Goal: Task Accomplishment & Management: Manage account settings

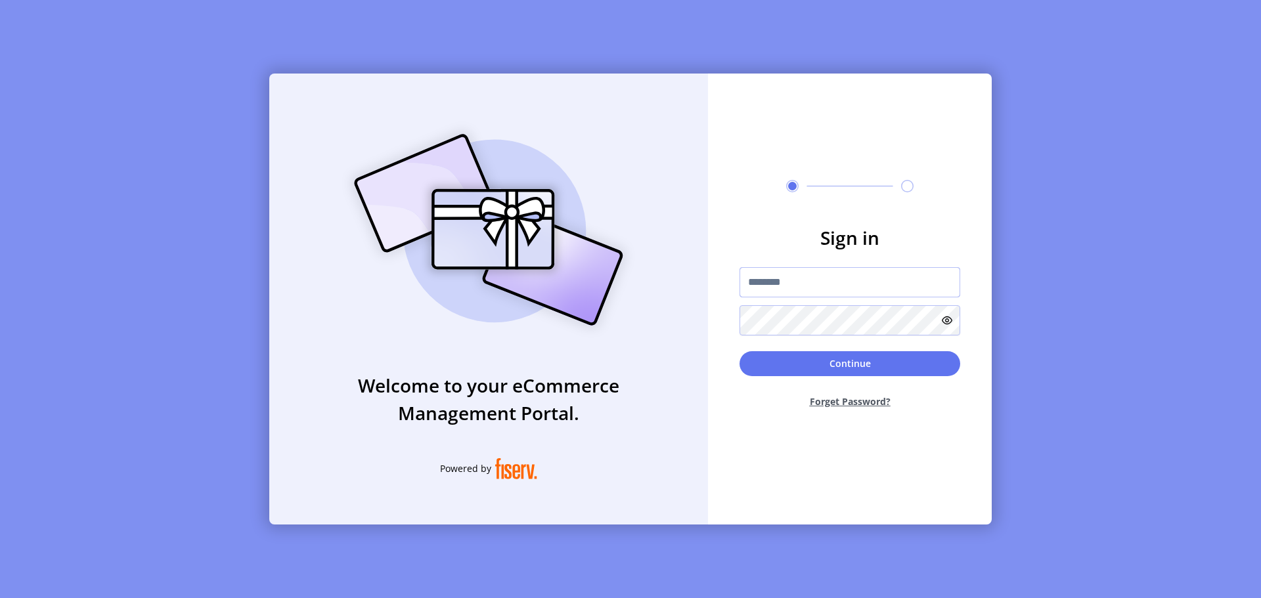
type input "**********"
drag, startPoint x: 866, startPoint y: 281, endPoint x: 659, endPoint y: 278, distance: 207.5
click at [657, 278] on div "**********" at bounding box center [630, 299] width 722 height 451
click at [846, 282] on input "text" at bounding box center [849, 282] width 221 height 30
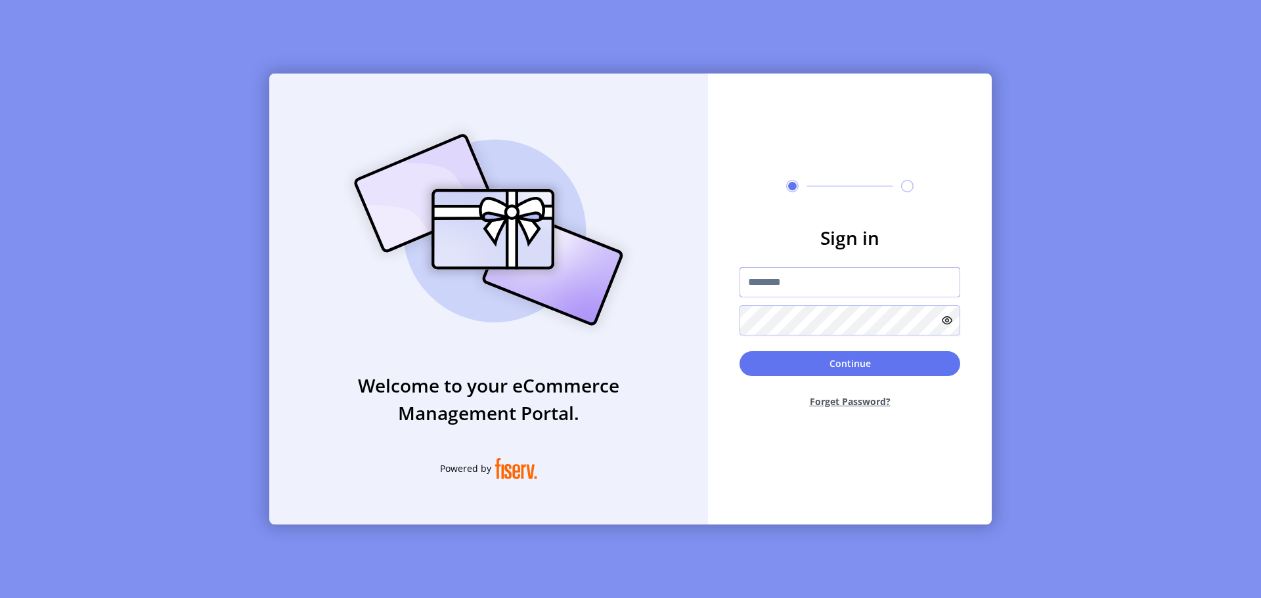
click at [846, 282] on input "text" at bounding box center [849, 282] width 221 height 30
drag, startPoint x: 851, startPoint y: 281, endPoint x: 793, endPoint y: 278, distance: 58.5
click at [793, 278] on input "**********" at bounding box center [849, 282] width 221 height 30
click at [834, 282] on input "**********" at bounding box center [849, 282] width 221 height 30
type input "**********"
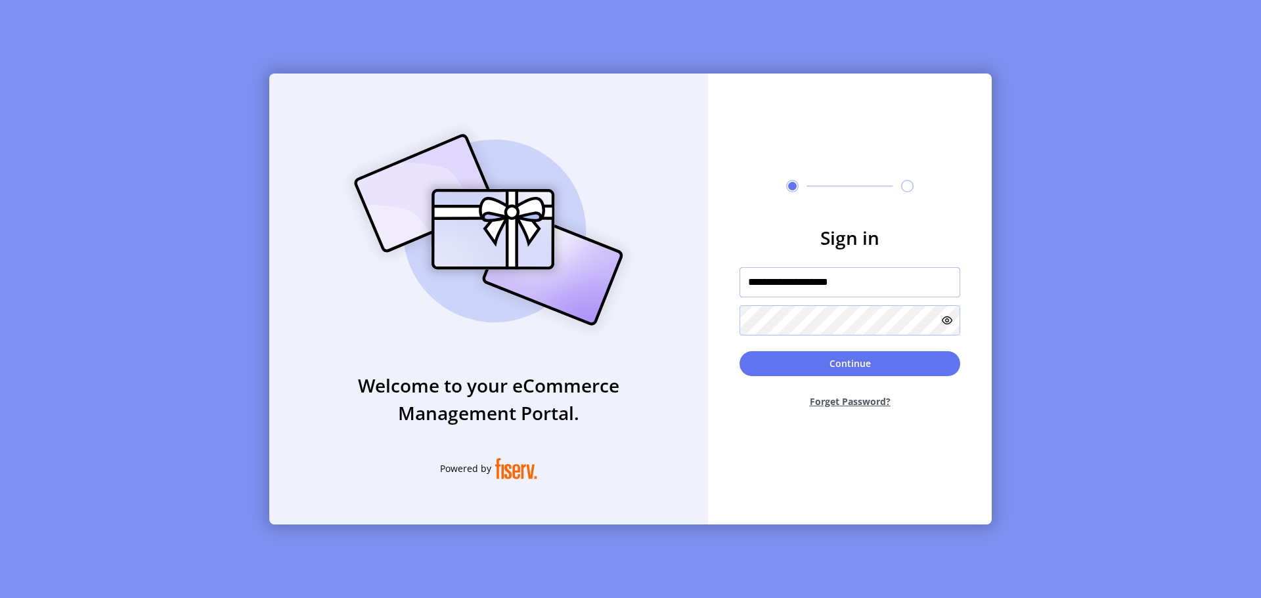
click at [872, 280] on input "**********" at bounding box center [849, 282] width 221 height 30
click at [888, 276] on input "**********" at bounding box center [849, 282] width 221 height 30
click at [986, 292] on form "**********" at bounding box center [850, 321] width 284 height 195
click at [944, 320] on icon at bounding box center [947, 320] width 11 height 11
click at [706, 313] on div "**********" at bounding box center [630, 299] width 722 height 451
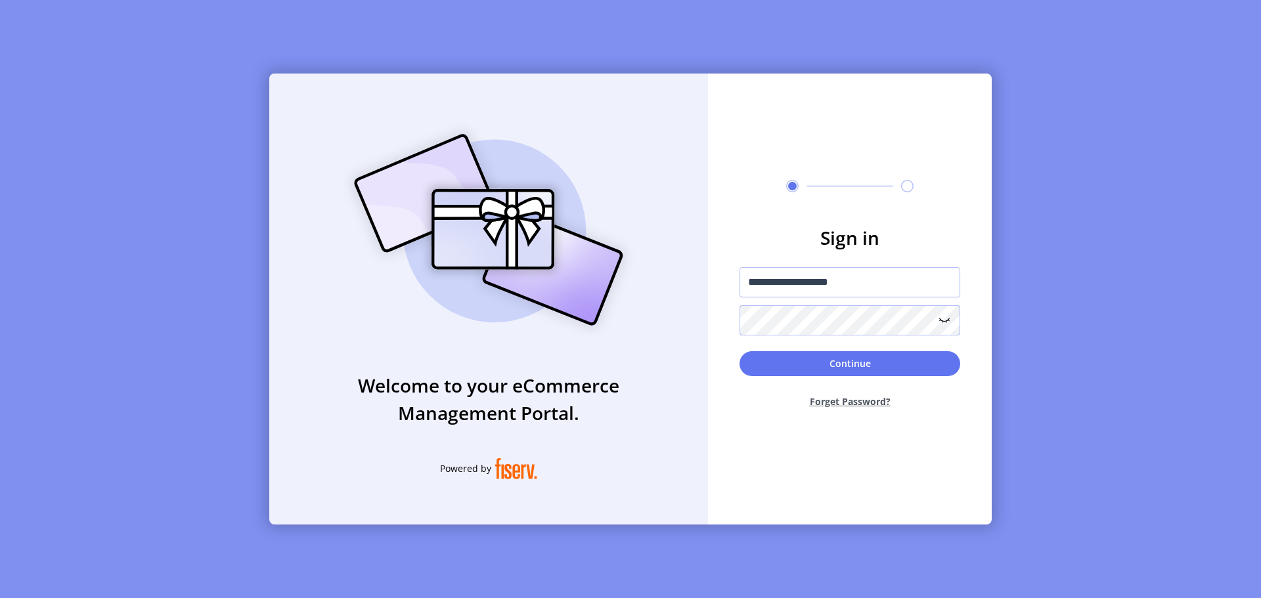
click at [739, 351] on button "Continue" at bounding box center [849, 363] width 221 height 25
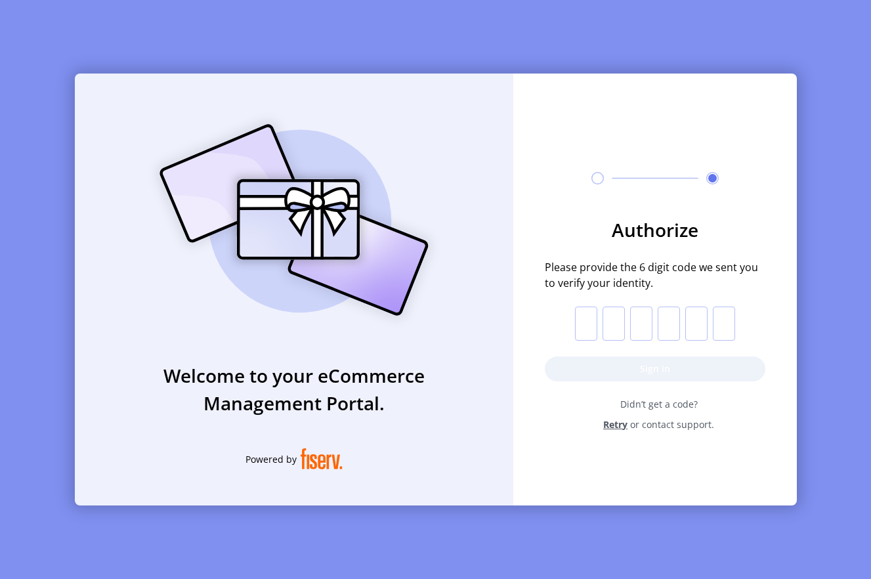
drag, startPoint x: 580, startPoint y: 318, endPoint x: 608, endPoint y: 357, distance: 48.1
click at [581, 317] on input "text" at bounding box center [586, 324] width 22 height 34
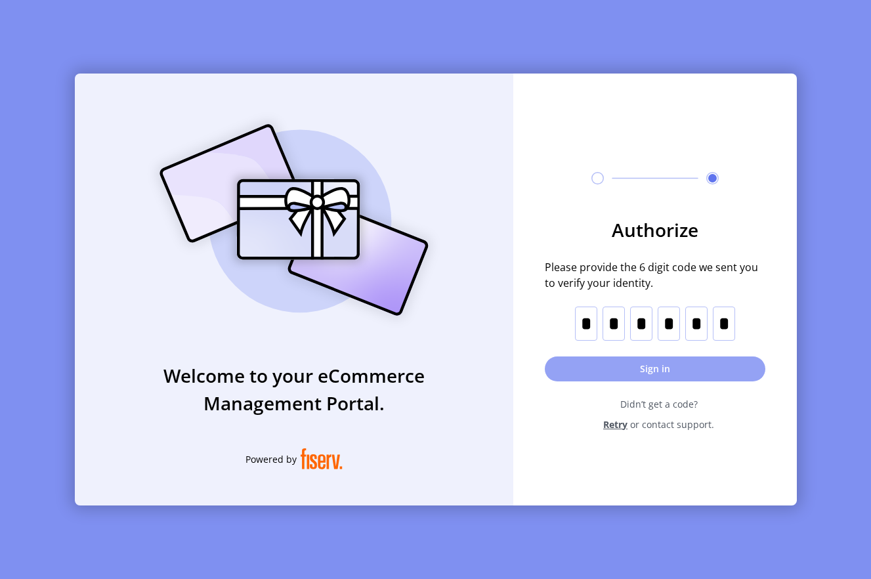
click at [617, 361] on button "Sign in" at bounding box center [655, 369] width 221 height 25
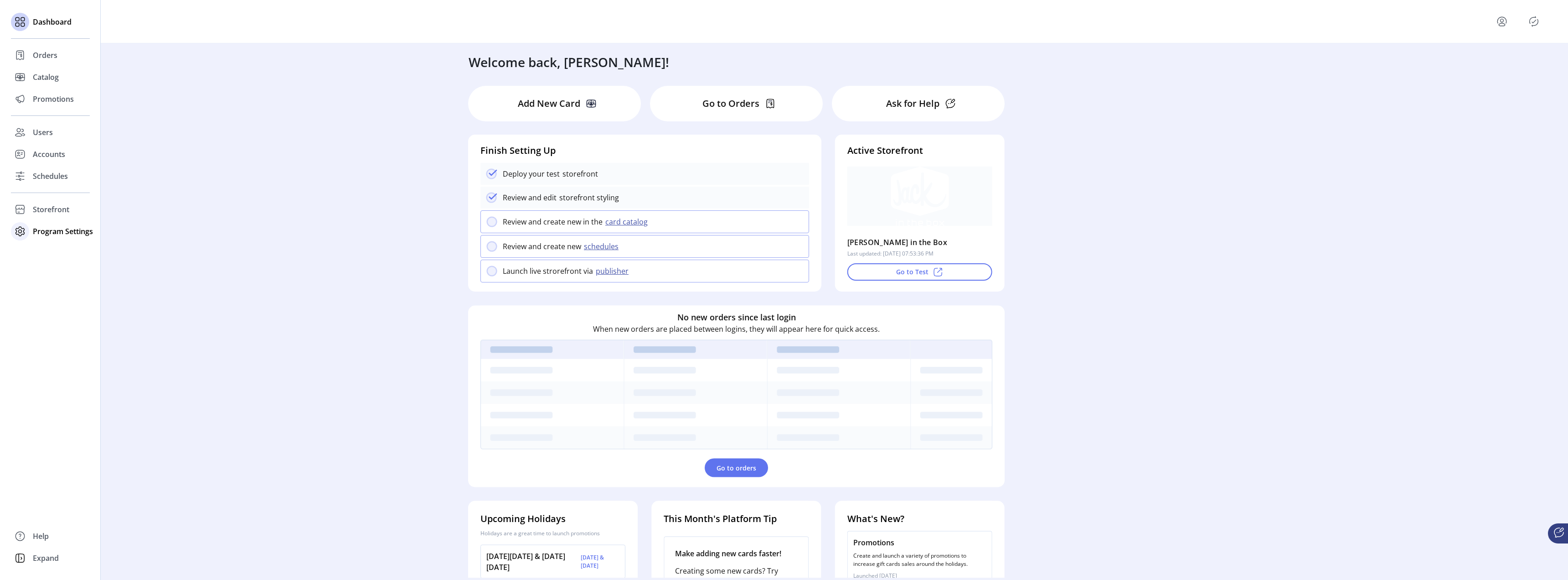
click at [55, 235] on span "Program Settings" at bounding box center [62, 231] width 60 height 11
click at [70, 254] on div "Templates" at bounding box center [51, 249] width 79 height 15
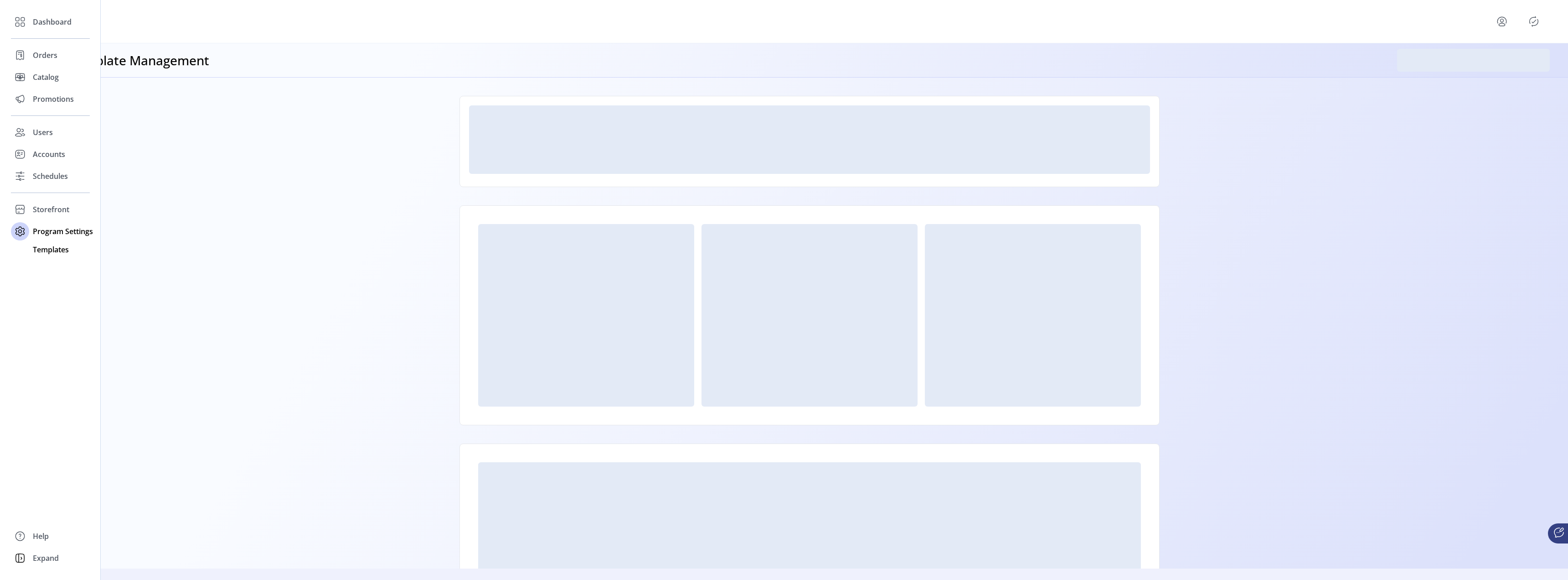
click at [55, 250] on span "Templates" at bounding box center [51, 249] width 36 height 11
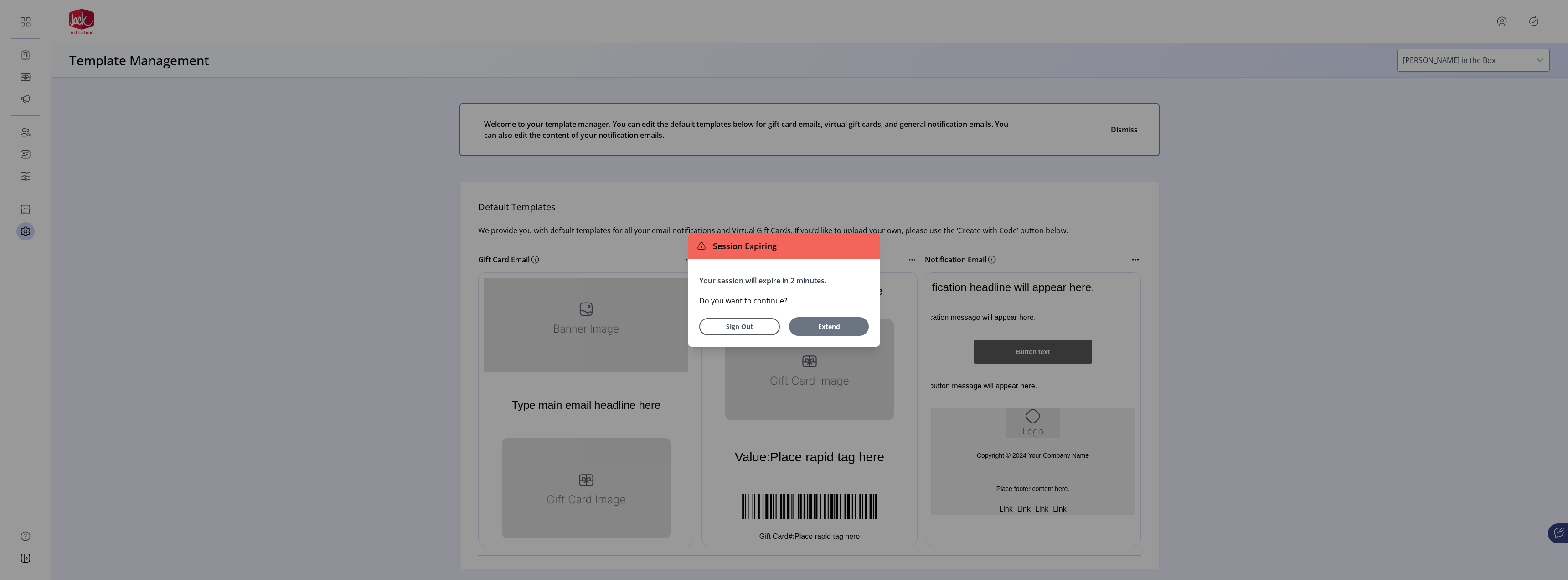
click at [817, 329] on span "Extend" at bounding box center [829, 326] width 71 height 10
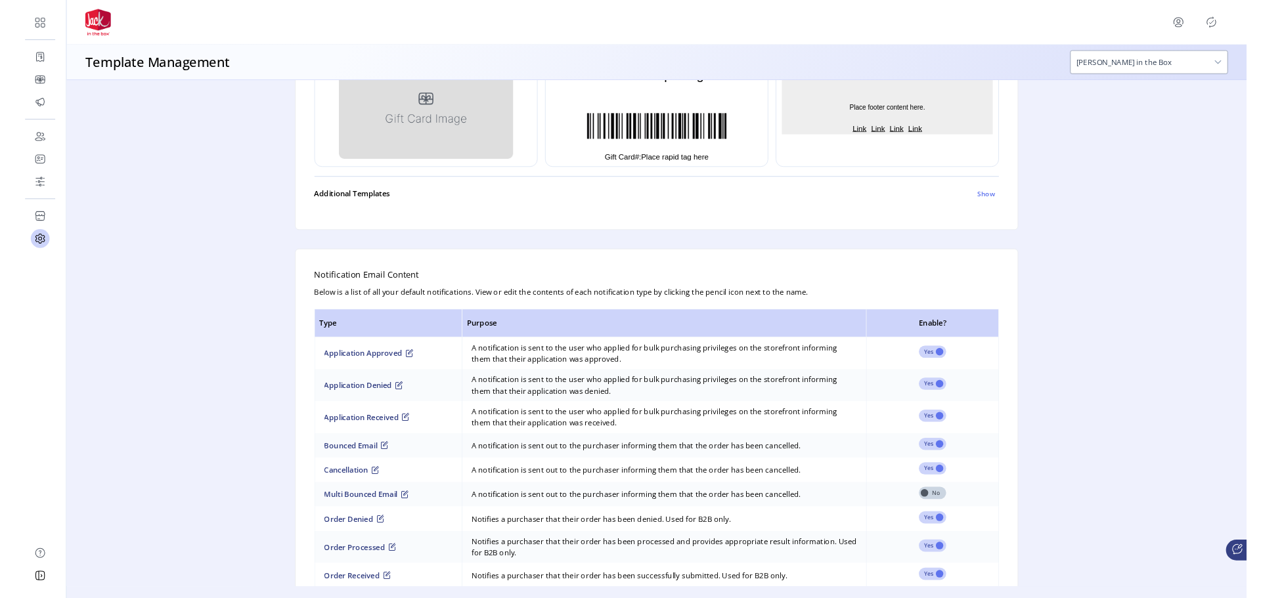
scroll to position [425, 0]
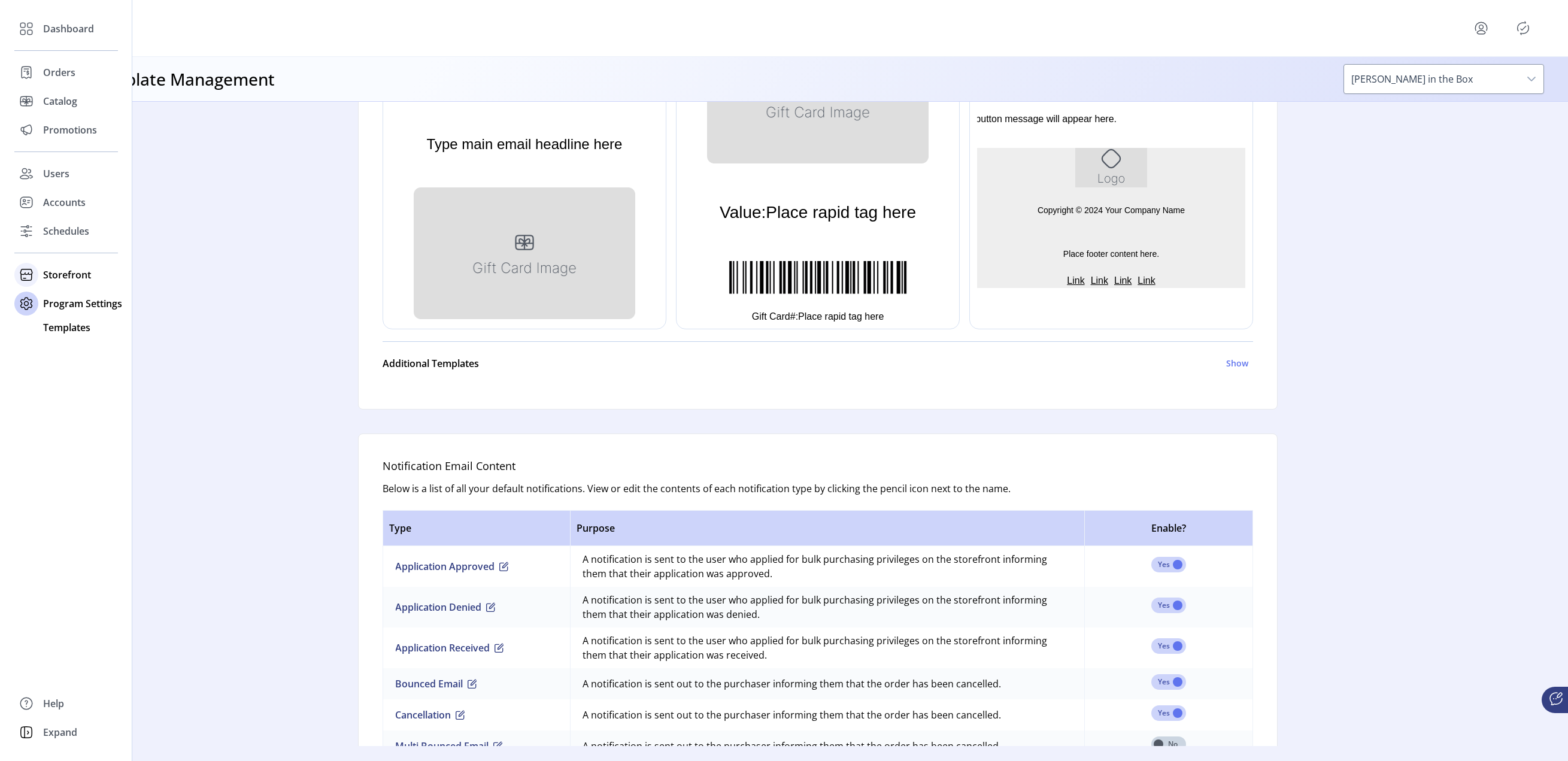
click at [58, 273] on span "Storefront" at bounding box center [67, 274] width 48 height 15
click at [75, 301] on span "Configuration" at bounding box center [74, 299] width 63 height 15
click at [69, 313] on span "Styling" at bounding box center [57, 318] width 30 height 15
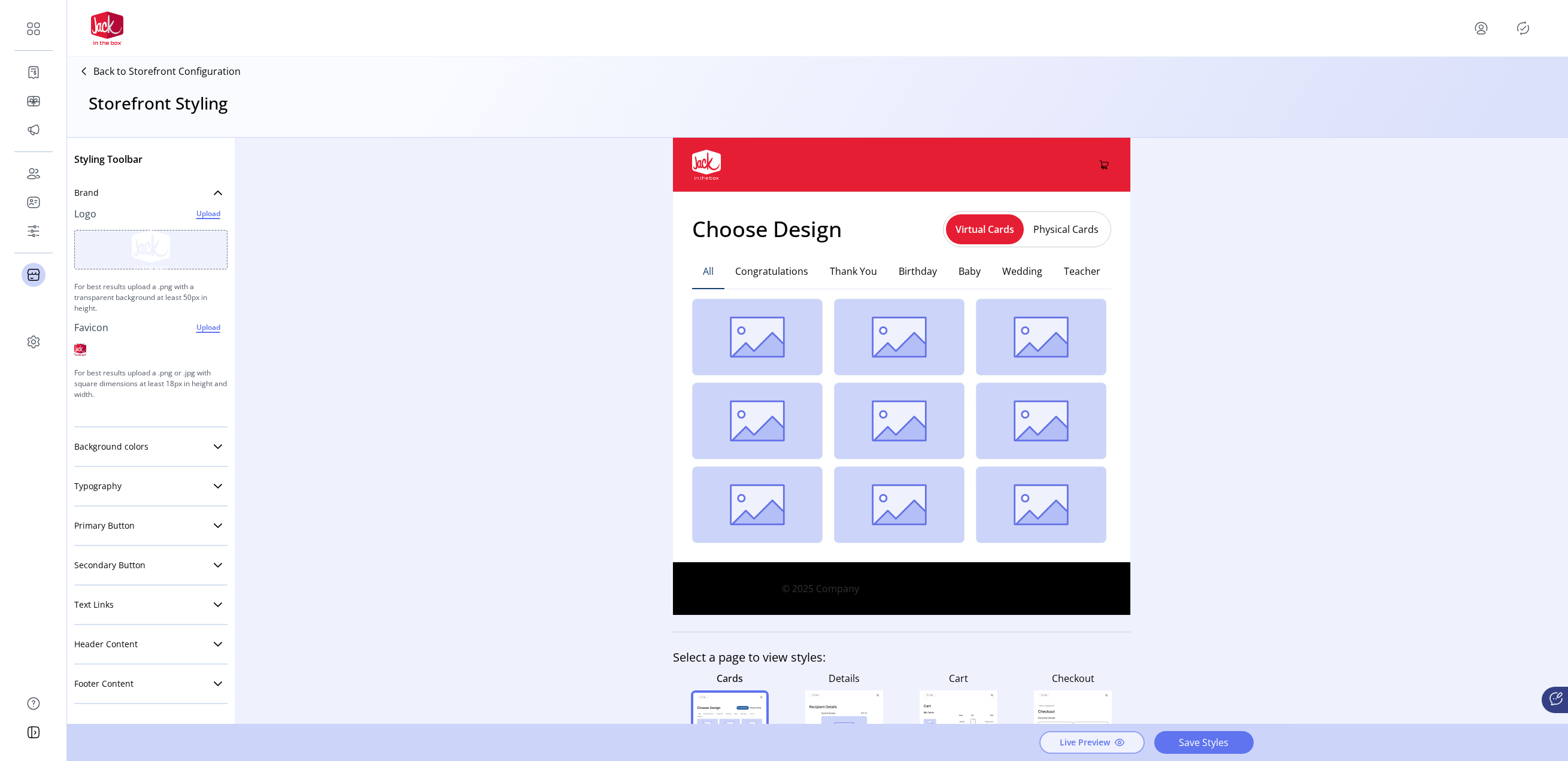
click at [1092, 544] on span "Live Preview" at bounding box center [1084, 743] width 50 height 13
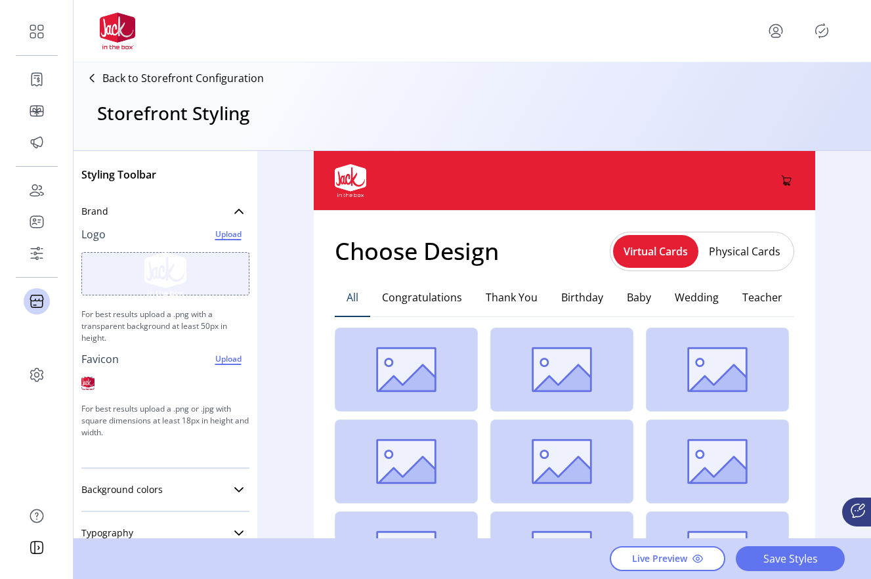
click at [624, 30] on div at bounding box center [472, 30] width 745 height 37
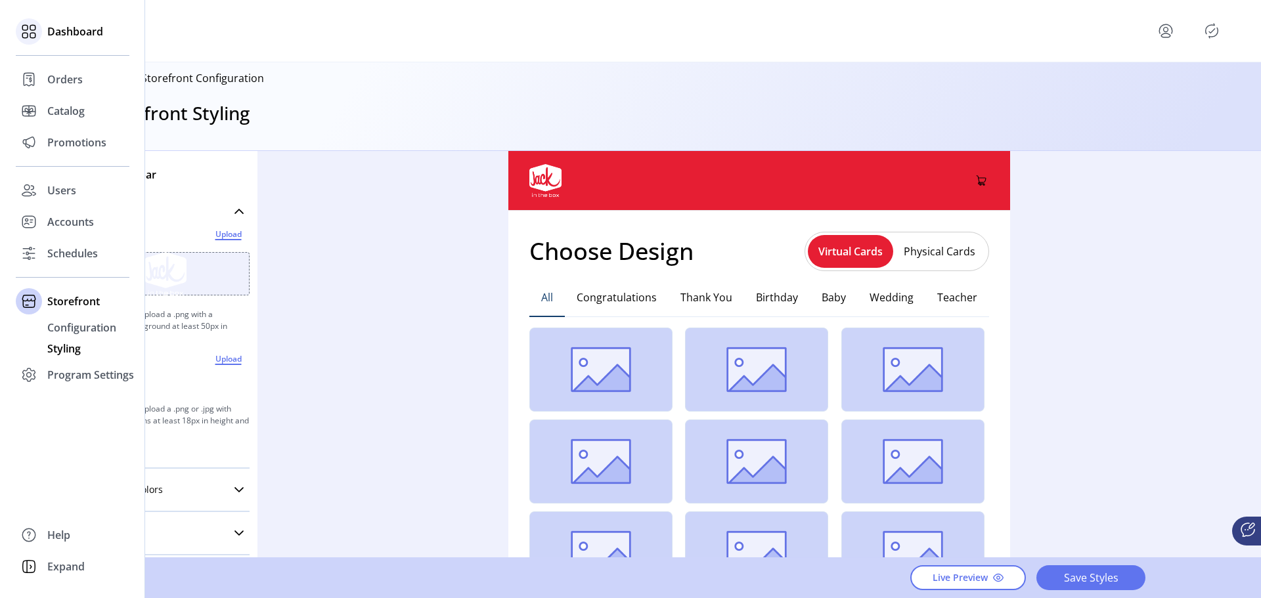
click at [74, 29] on span "Dashboard" at bounding box center [75, 32] width 56 height 16
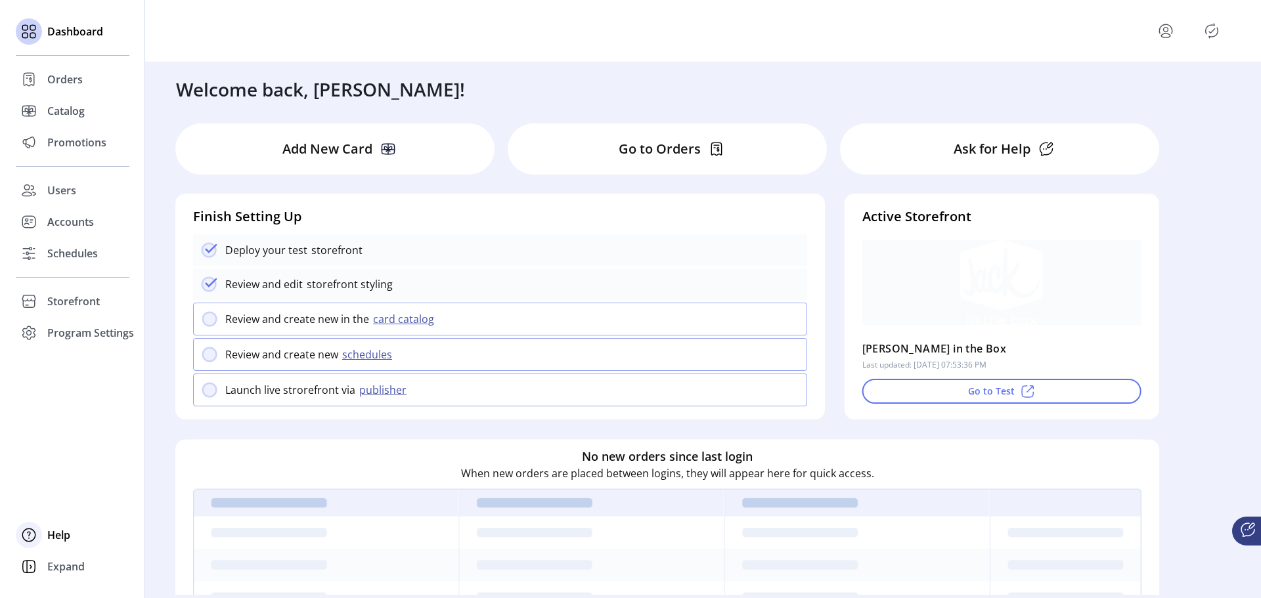
click at [60, 534] on span "Help" at bounding box center [58, 535] width 23 height 16
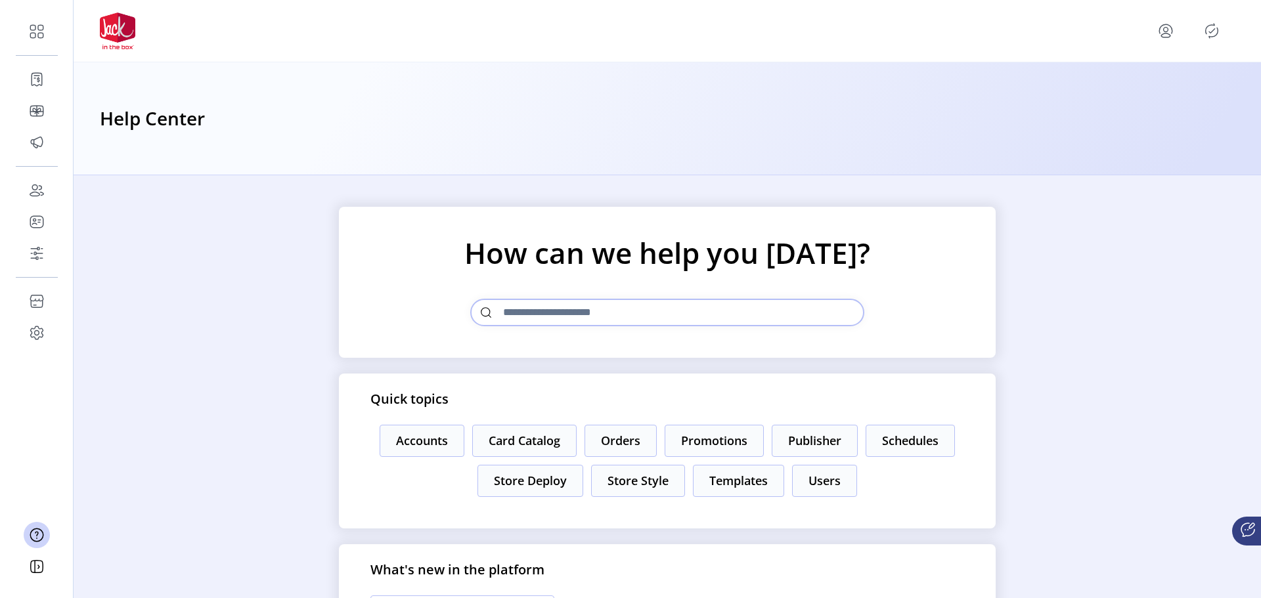
click at [1244, 535] on icon at bounding box center [1248, 530] width 16 height 16
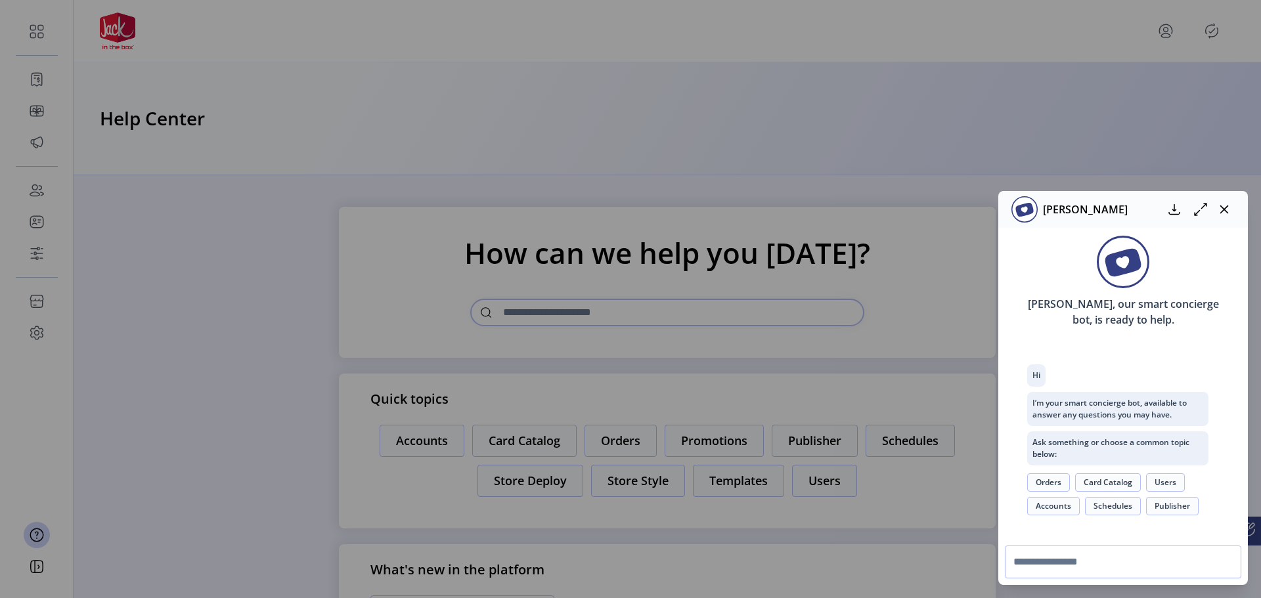
drag, startPoint x: 1223, startPoint y: 209, endPoint x: 1191, endPoint y: 208, distance: 32.2
click at [1224, 209] on icon "button" at bounding box center [1224, 210] width 9 height 9
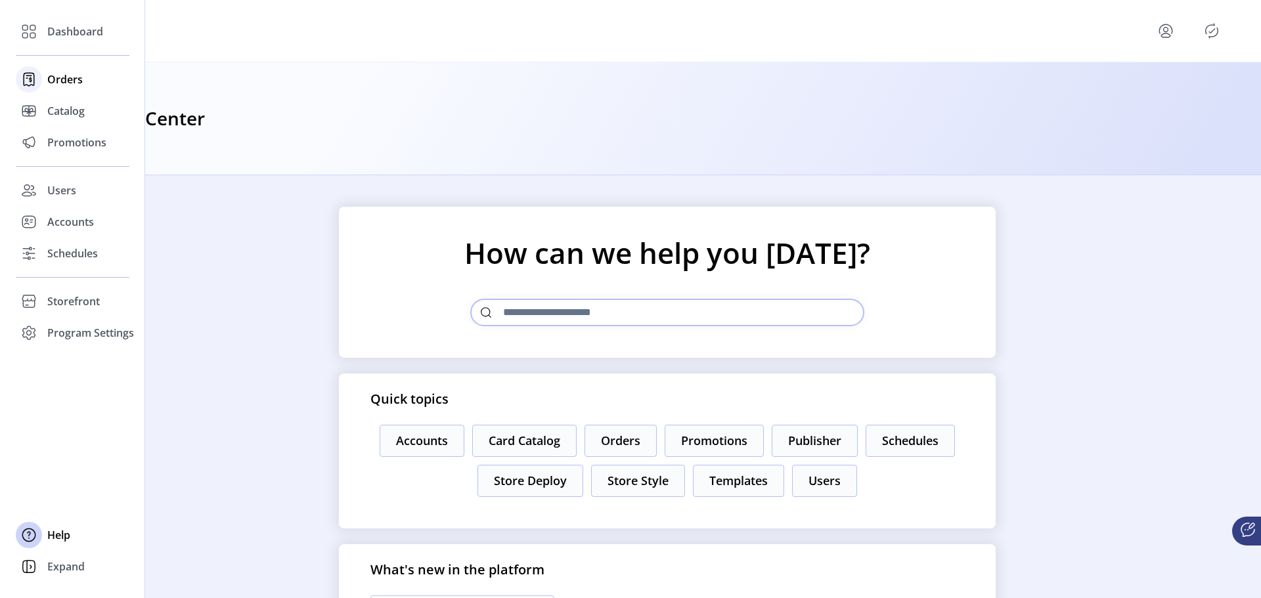
click at [73, 80] on span "Orders" at bounding box center [64, 80] width 35 height 16
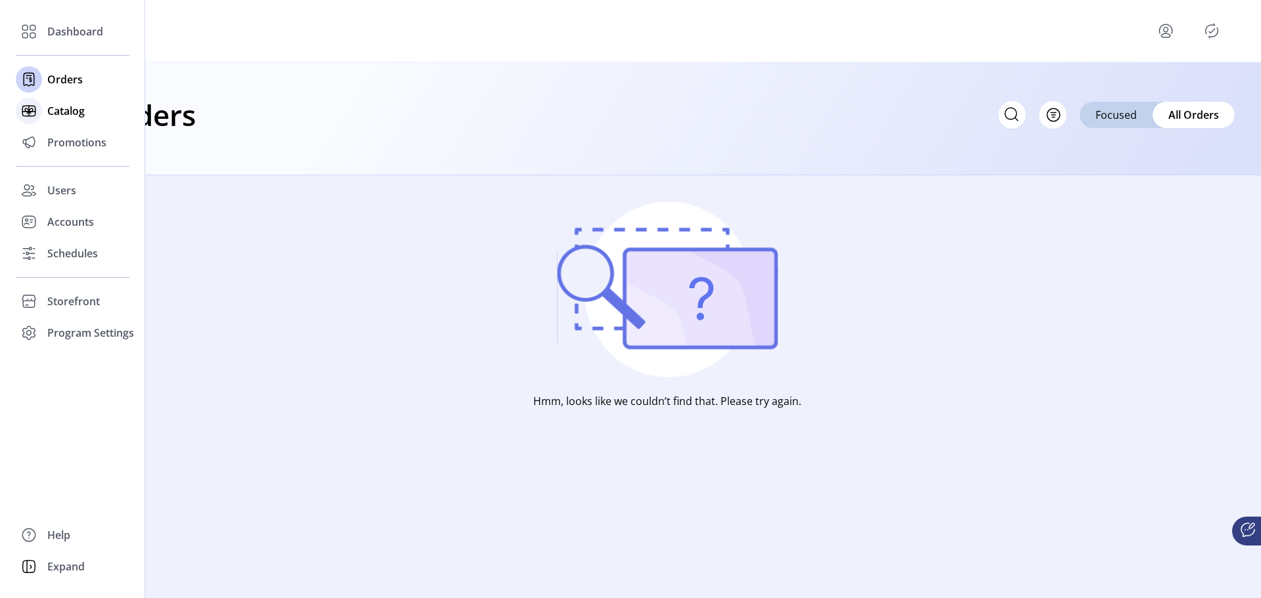
click at [73, 111] on span "Catalog" at bounding box center [65, 111] width 37 height 16
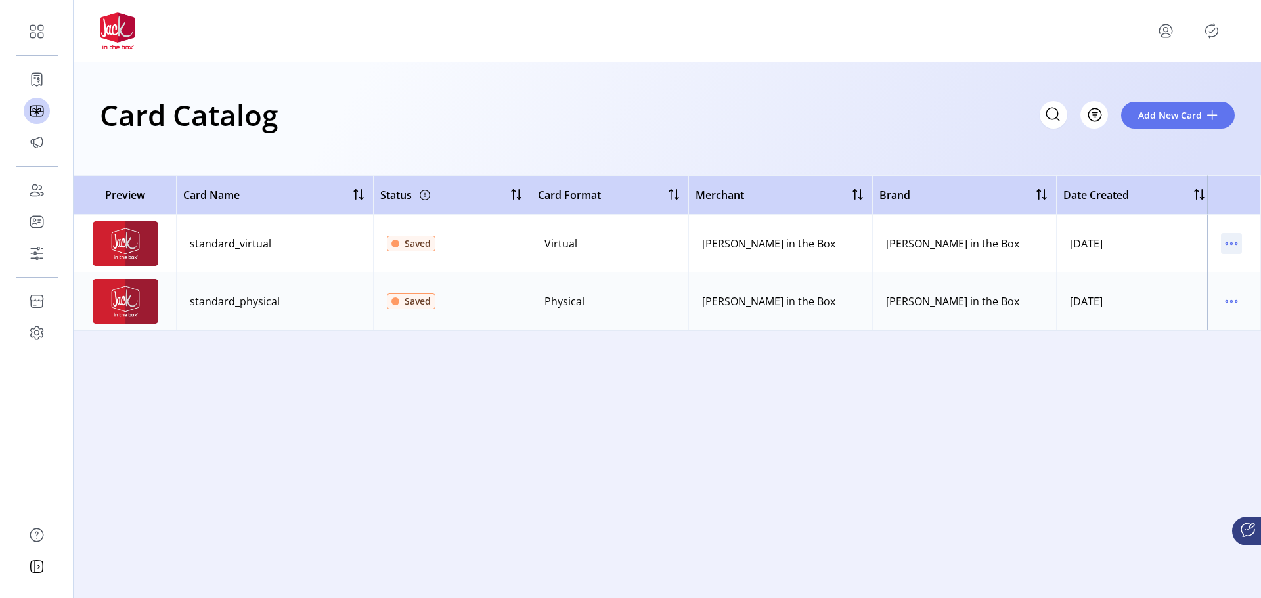
click at [1227, 244] on icon "menu" at bounding box center [1226, 244] width 2 height 2
click at [1191, 264] on span "View Details" at bounding box center [1175, 269] width 109 height 11
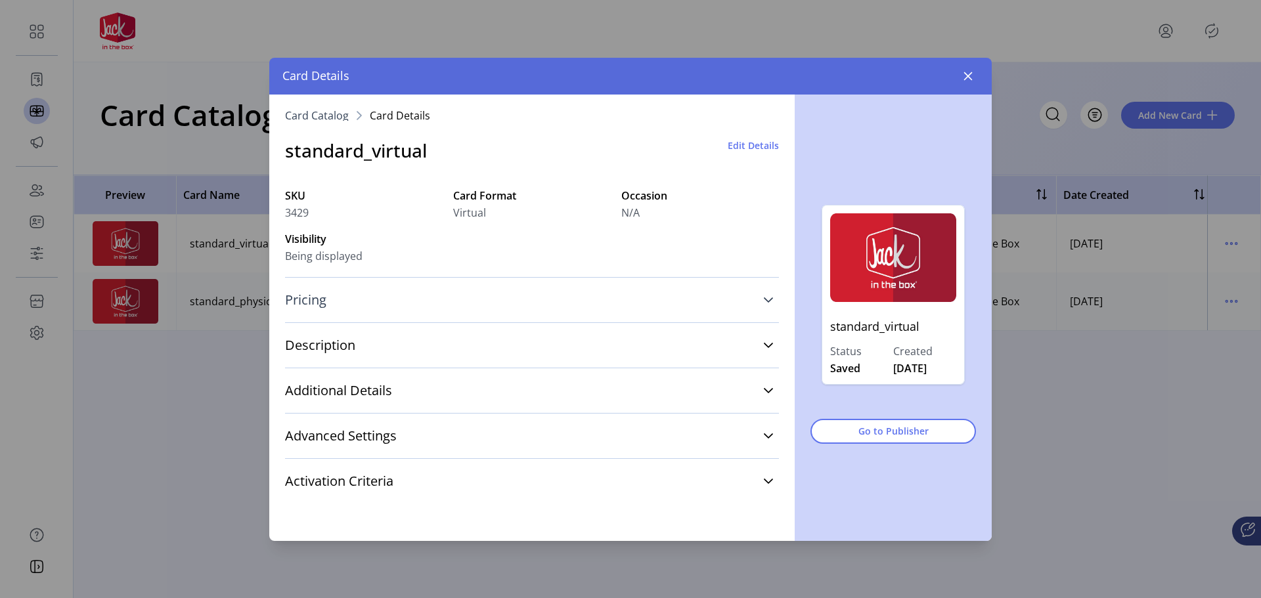
click at [477, 304] on link "Pricing" at bounding box center [532, 300] width 494 height 29
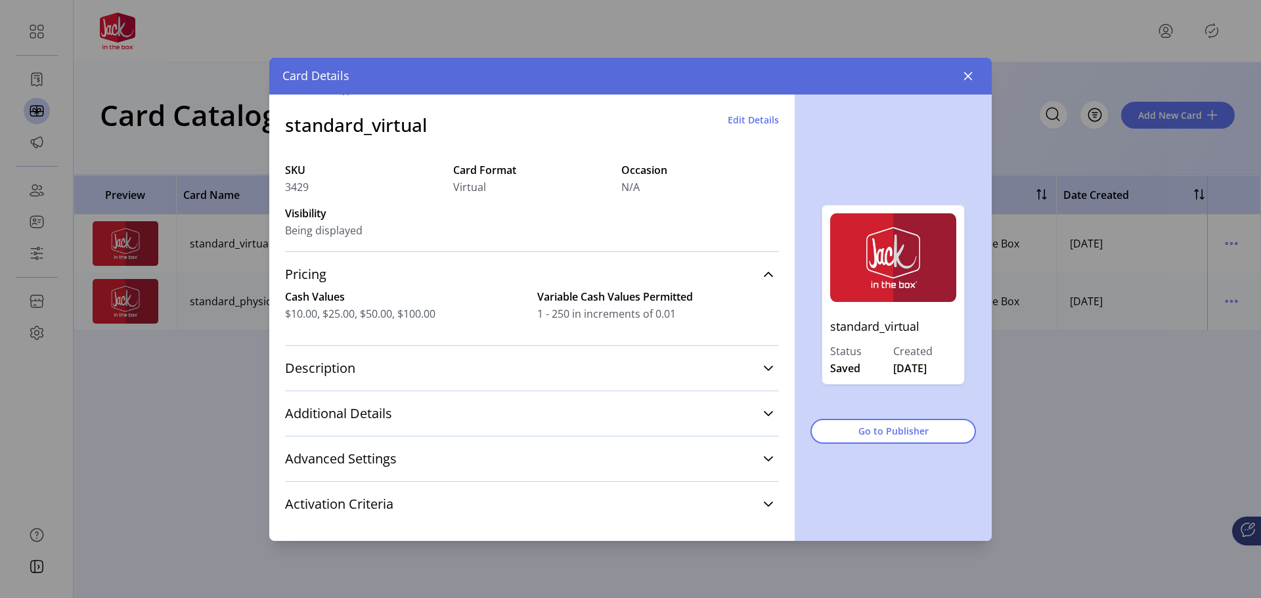
scroll to position [40, 0]
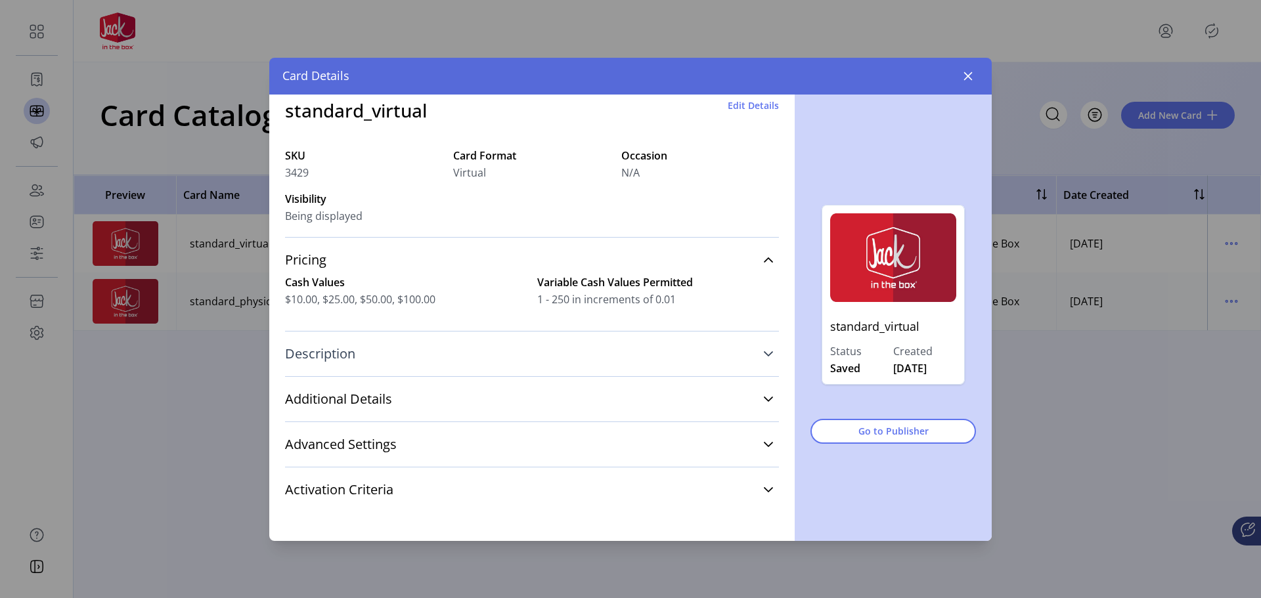
click at [368, 349] on link "Description" at bounding box center [532, 353] width 494 height 29
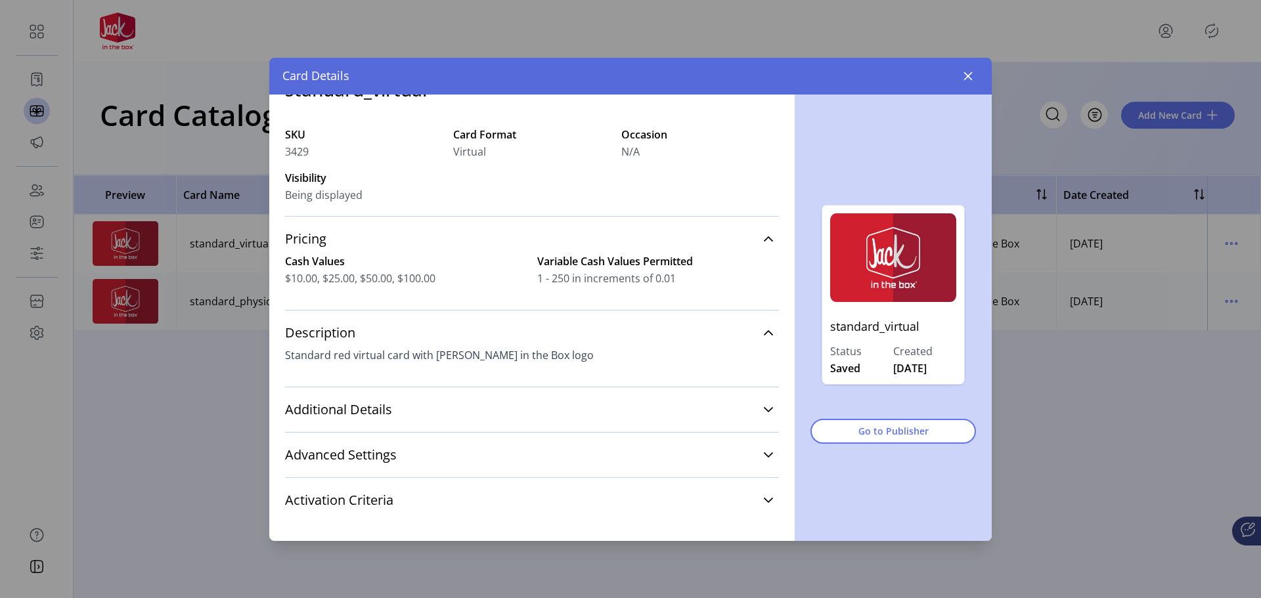
scroll to position [72, 0]
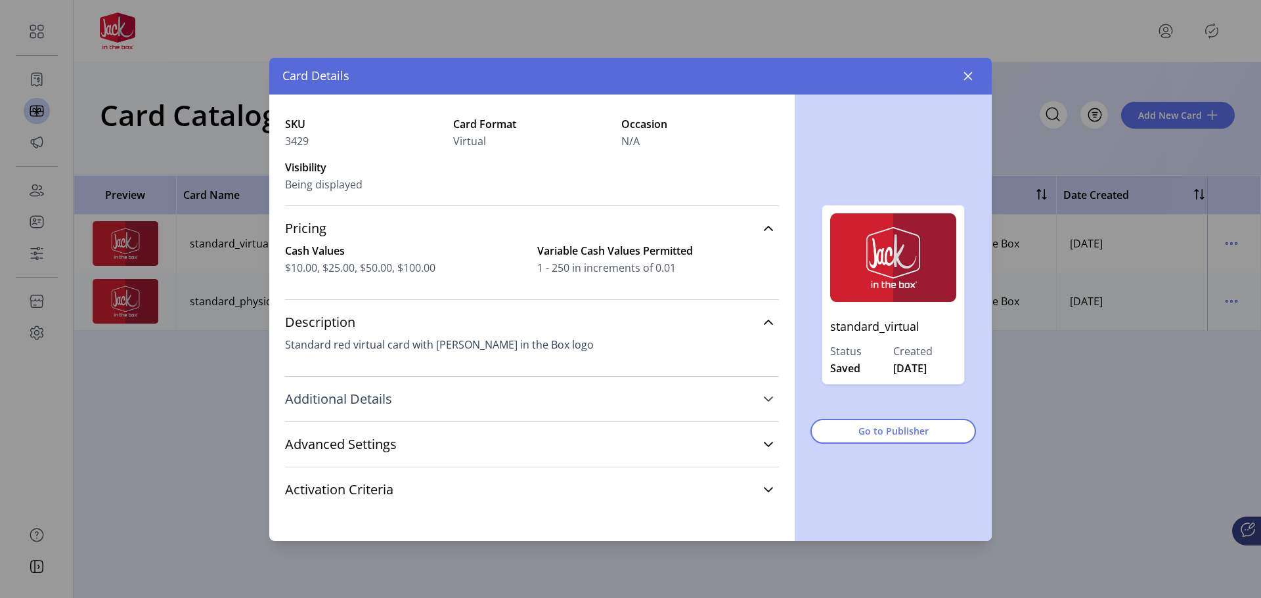
click at [380, 402] on span "Additional Details" at bounding box center [338, 399] width 107 height 13
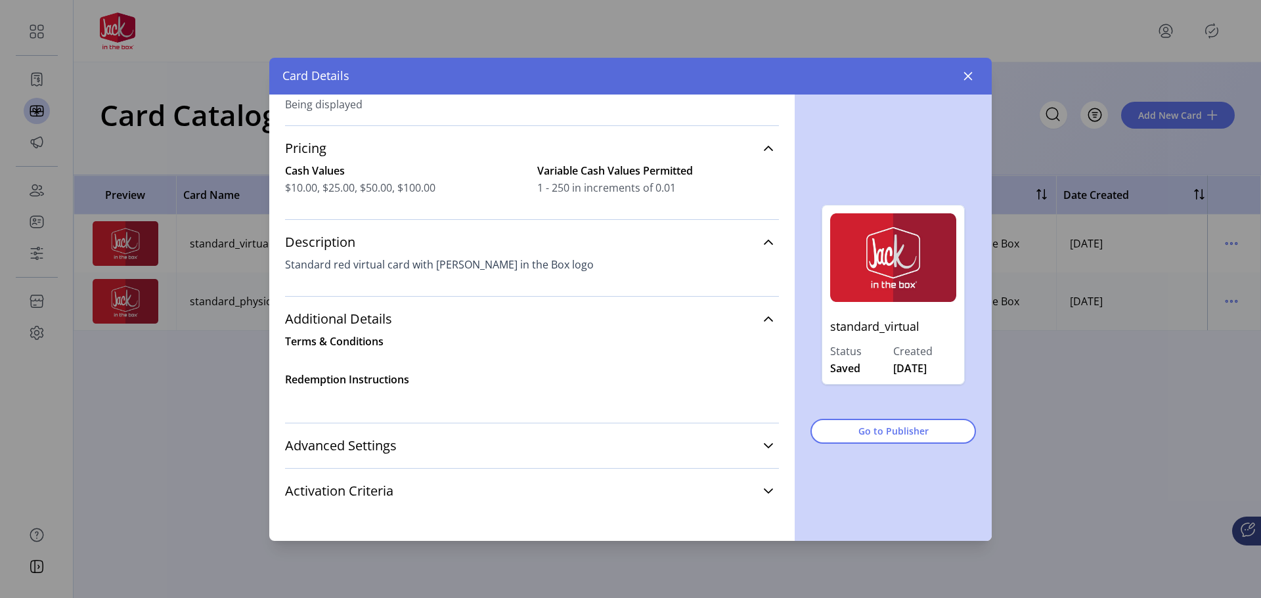
scroll to position [153, 0]
click at [381, 344] on label "Terms & Conditions" at bounding box center [334, 340] width 98 height 14
click at [374, 442] on span "Advanced Settings" at bounding box center [341, 444] width 112 height 13
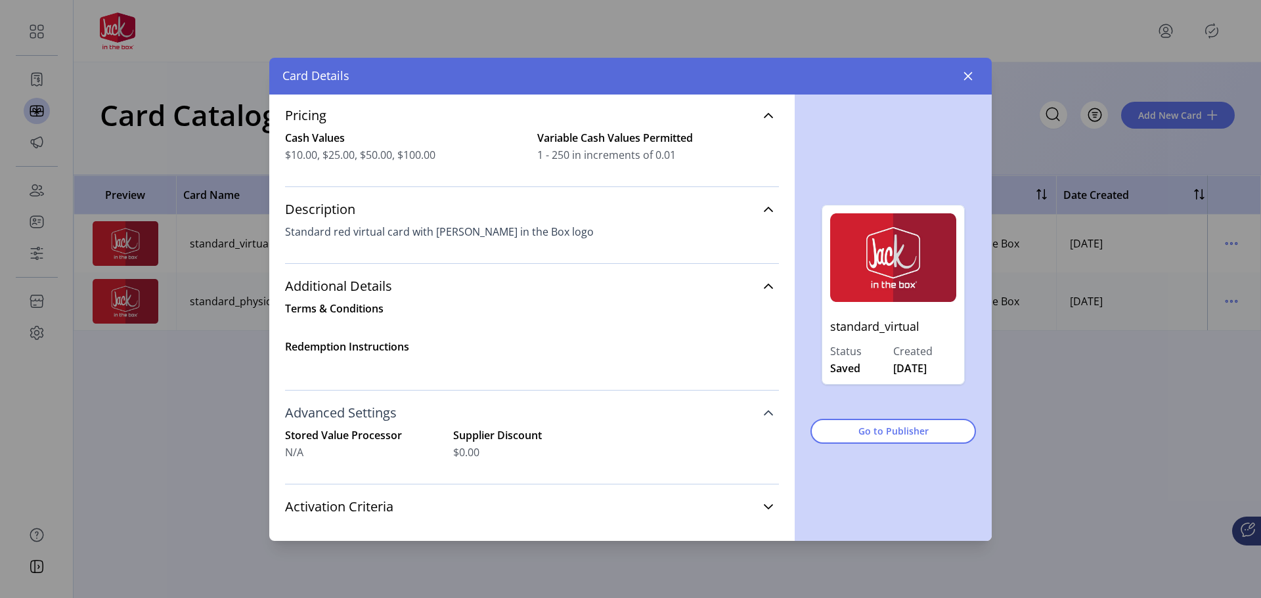
scroll to position [202, 0]
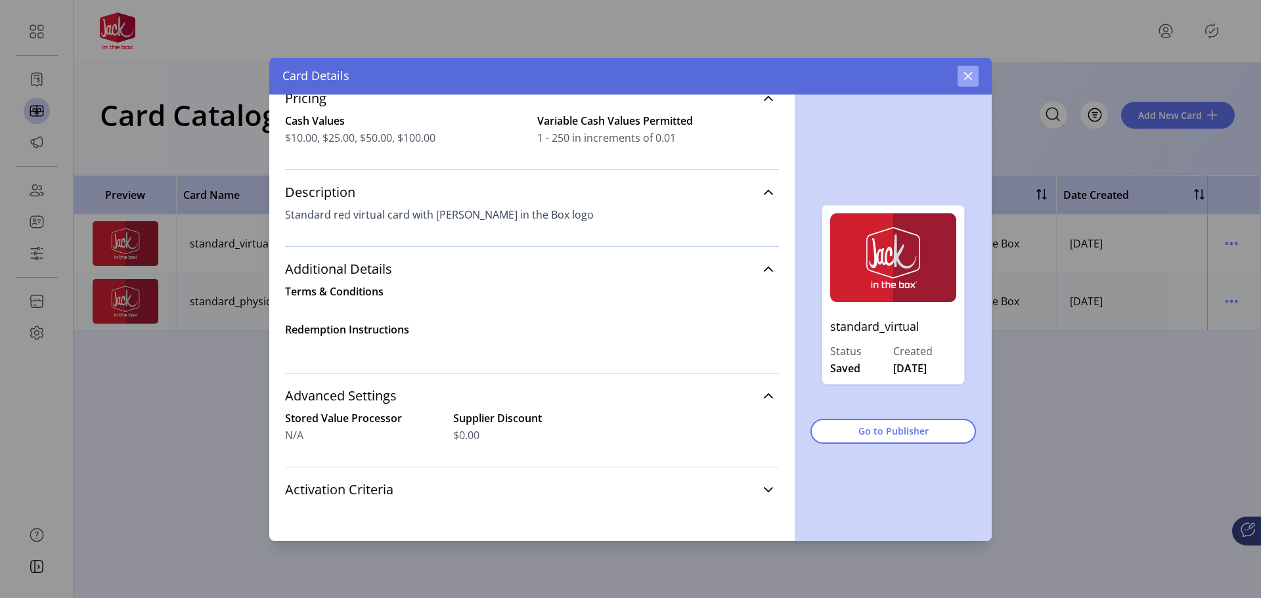
click at [975, 74] on button "button" at bounding box center [967, 76] width 21 height 21
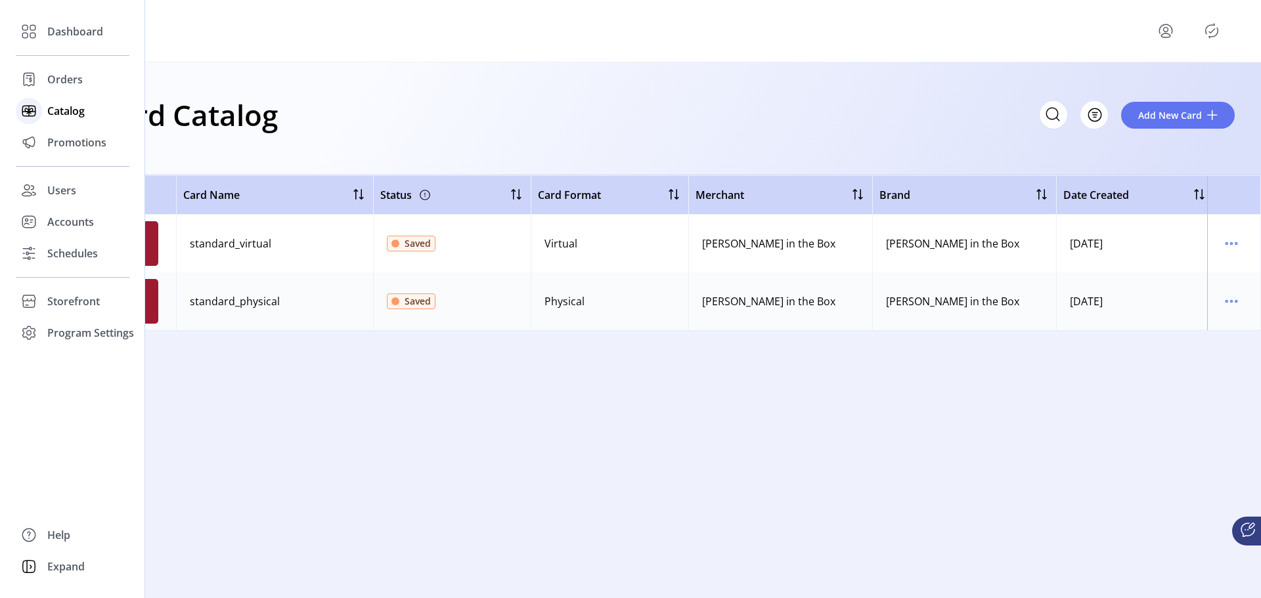
click at [72, 108] on span "Catalog" at bounding box center [65, 111] width 37 height 16
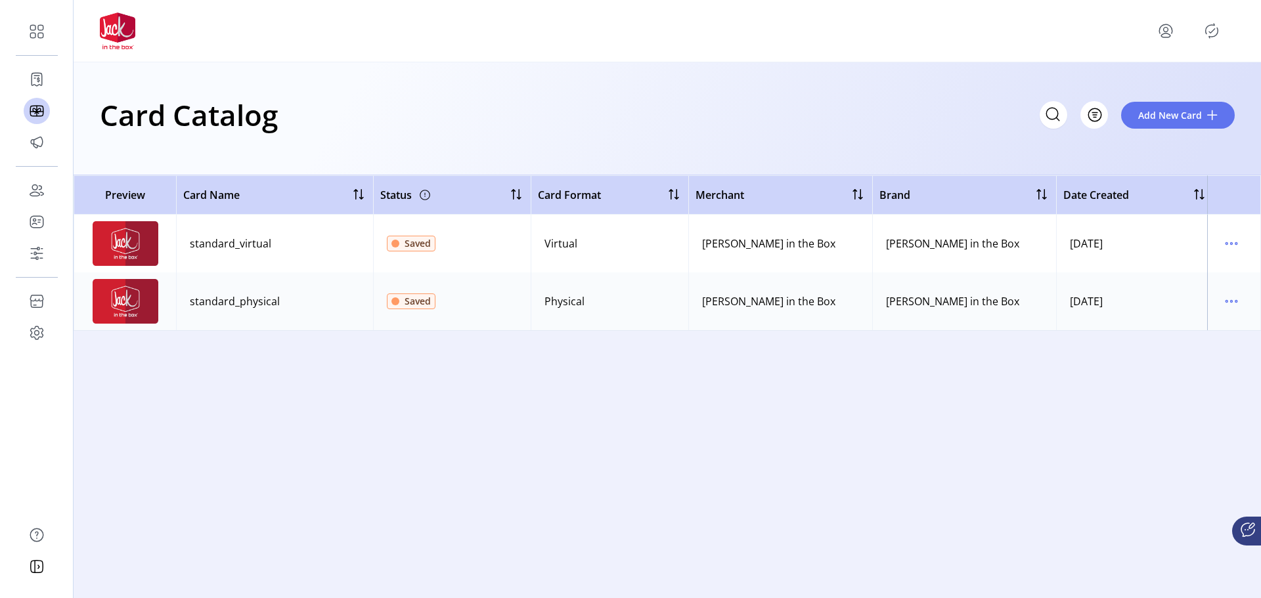
click at [521, 101] on div "Card Catalog Filter Add New Card" at bounding box center [667, 115] width 1135 height 46
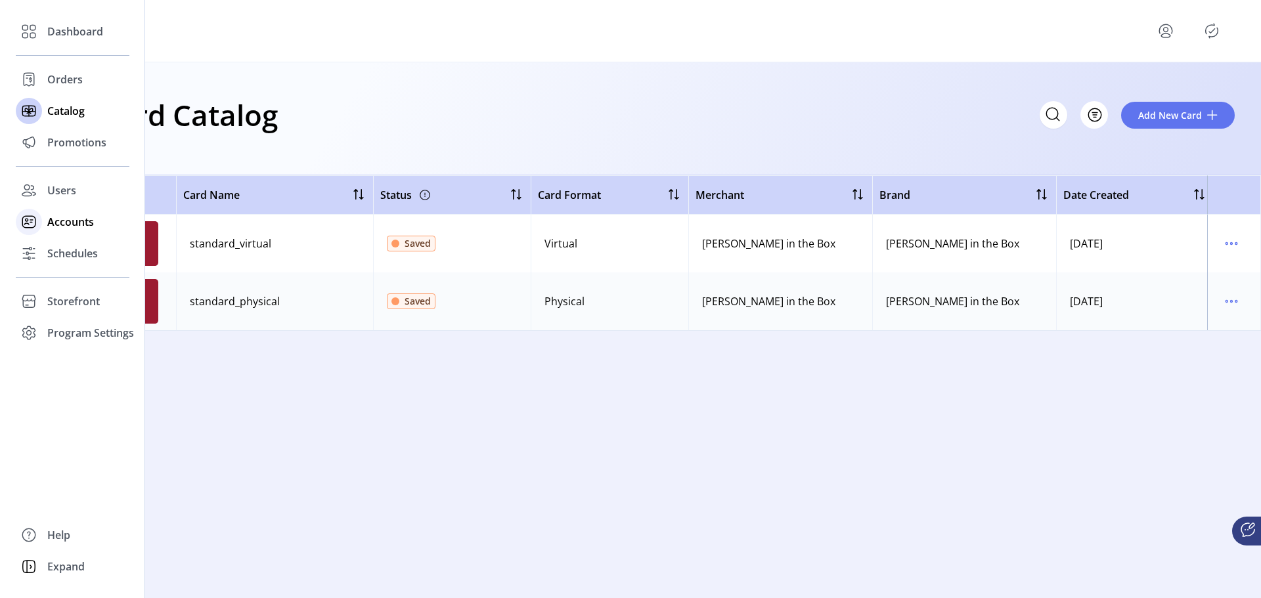
drag, startPoint x: 56, startPoint y: 193, endPoint x: 83, endPoint y: 209, distance: 32.1
click at [57, 194] on span "Users" at bounding box center [61, 191] width 29 height 16
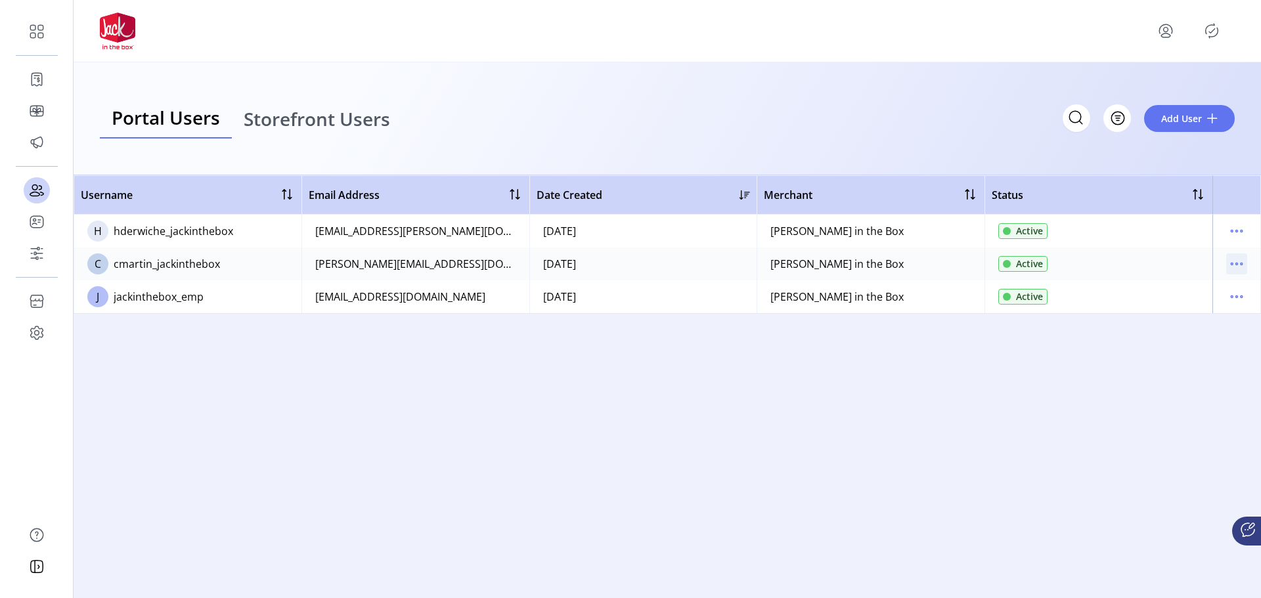
click at [1240, 265] on icon "menu" at bounding box center [1241, 264] width 2 height 2
click at [1182, 308] on span "View Details" at bounding box center [1181, 310] width 109 height 11
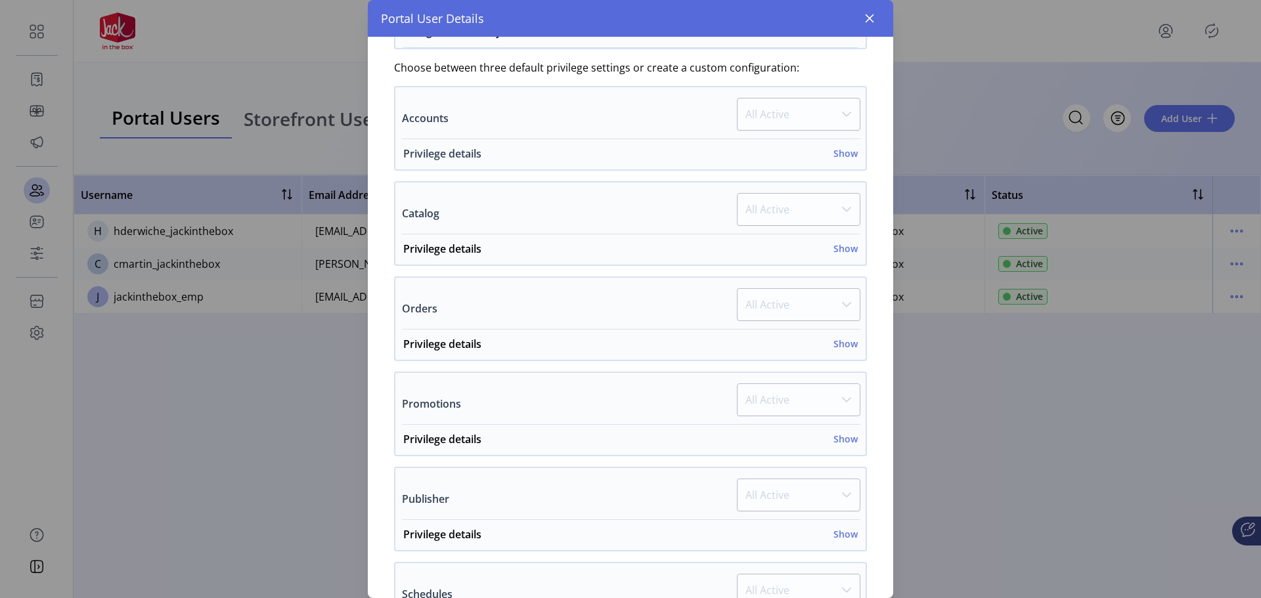
scroll to position [197, 0]
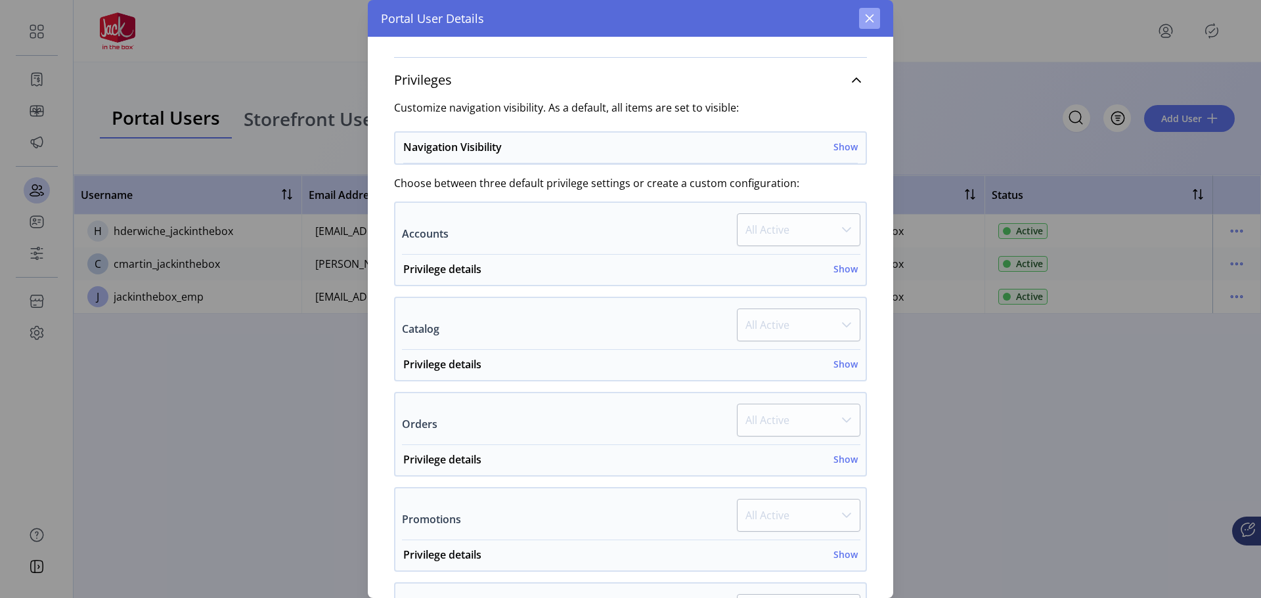
click at [871, 24] on button "button" at bounding box center [869, 18] width 21 height 21
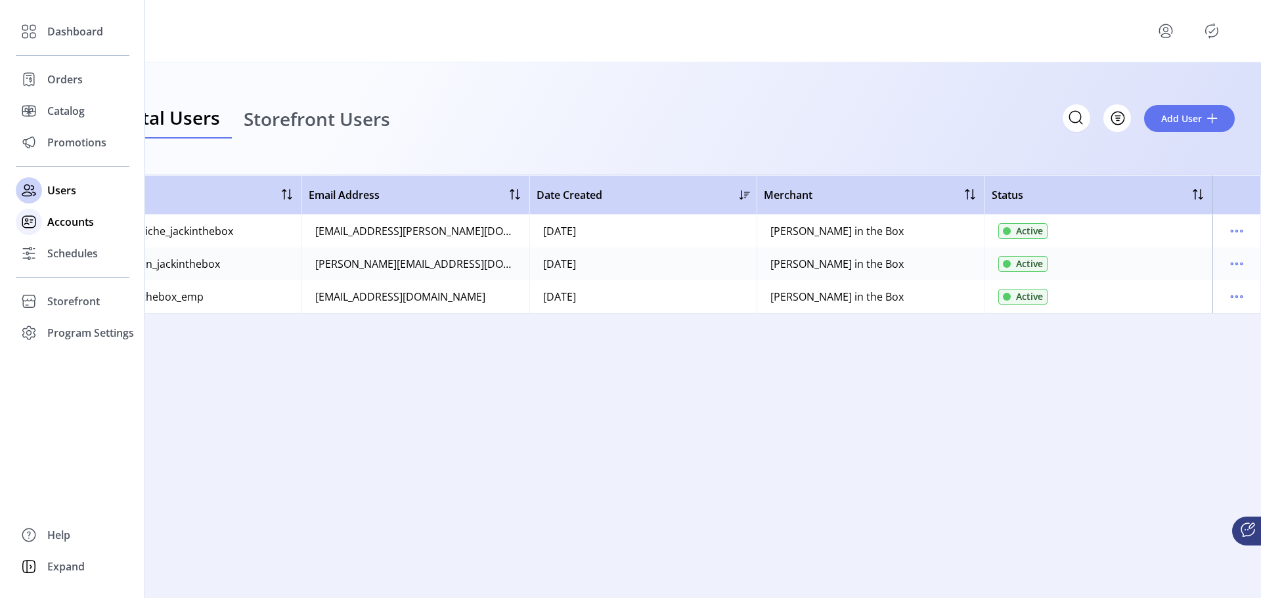
click at [79, 222] on span "Accounts" at bounding box center [70, 222] width 47 height 16
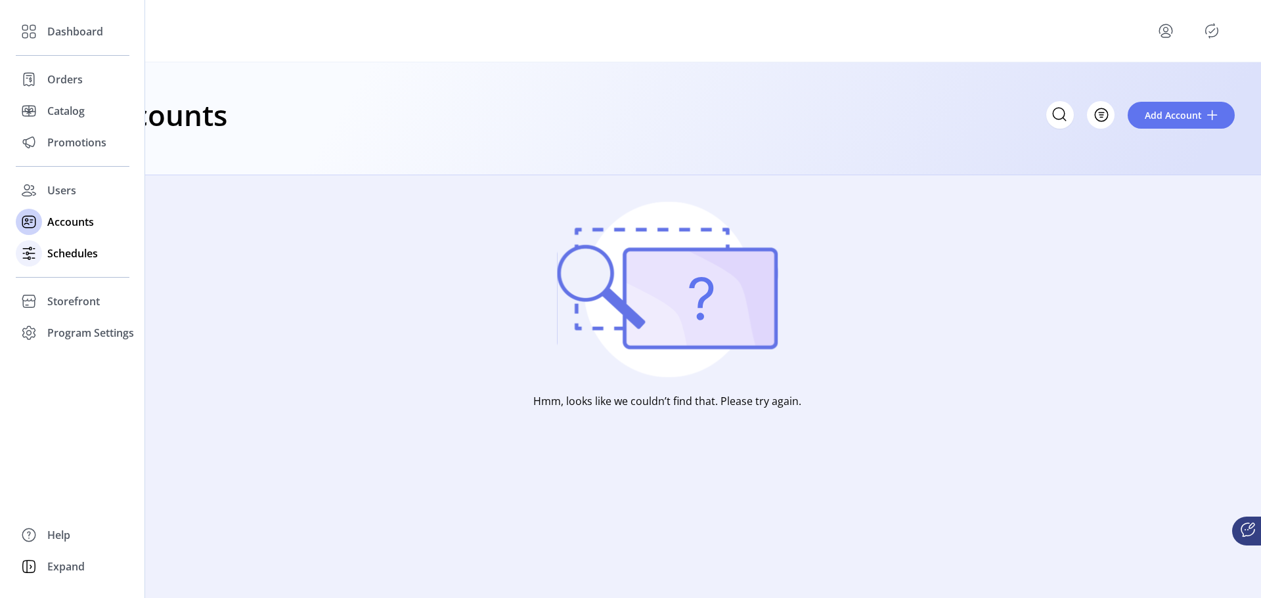
drag, startPoint x: 71, startPoint y: 252, endPoint x: 49, endPoint y: 246, distance: 22.5
click at [68, 252] on div "Schedules" at bounding box center [73, 254] width 114 height 32
click at [54, 250] on span "Schedules" at bounding box center [72, 254] width 51 height 16
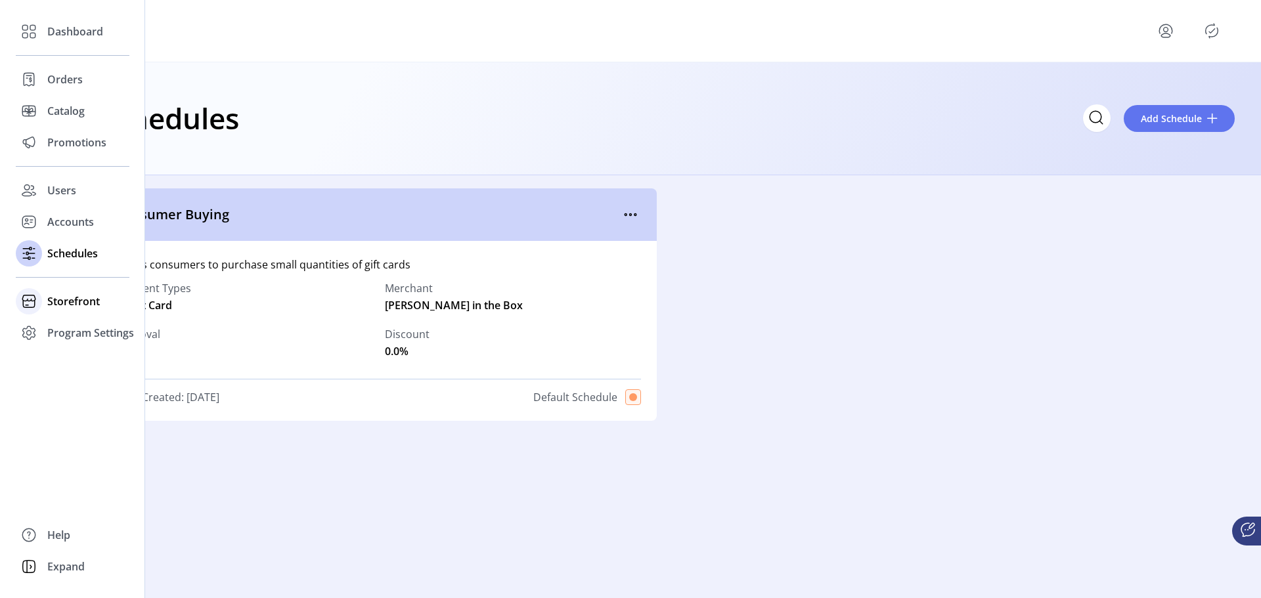
click at [85, 305] on span "Storefront" at bounding box center [73, 301] width 53 height 16
click at [83, 304] on span "Storefront" at bounding box center [73, 301] width 53 height 16
click at [78, 296] on span "Storefront" at bounding box center [73, 301] width 53 height 16
click at [66, 350] on span "Styling" at bounding box center [63, 349] width 33 height 16
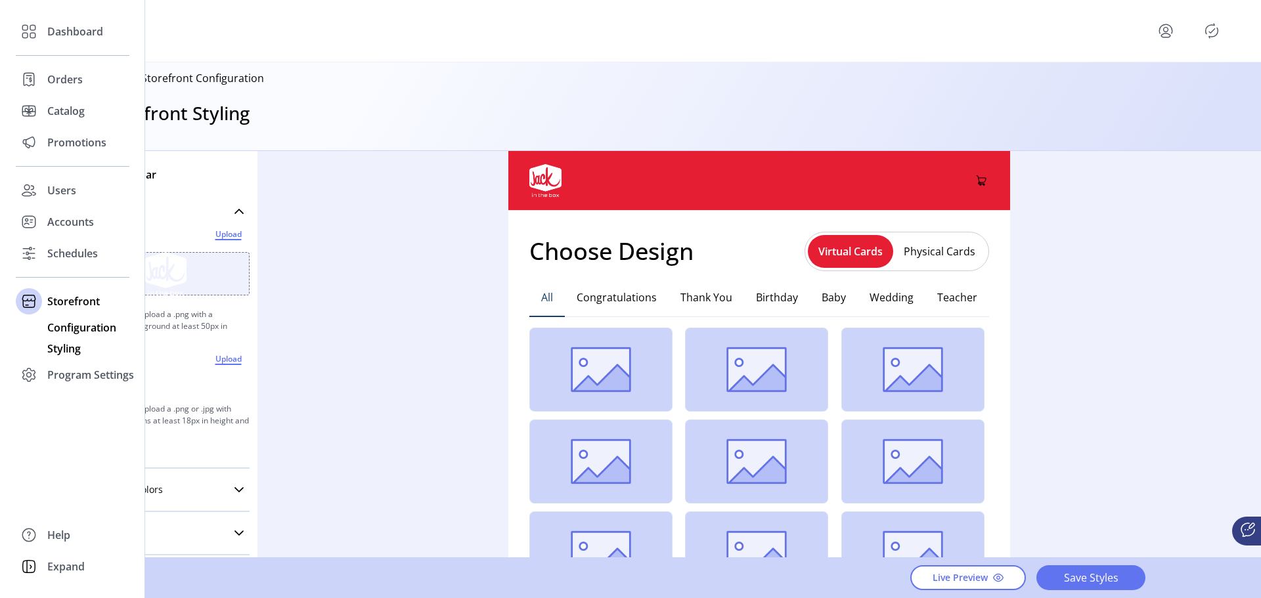
click at [74, 328] on span "Configuration" at bounding box center [81, 328] width 69 height 16
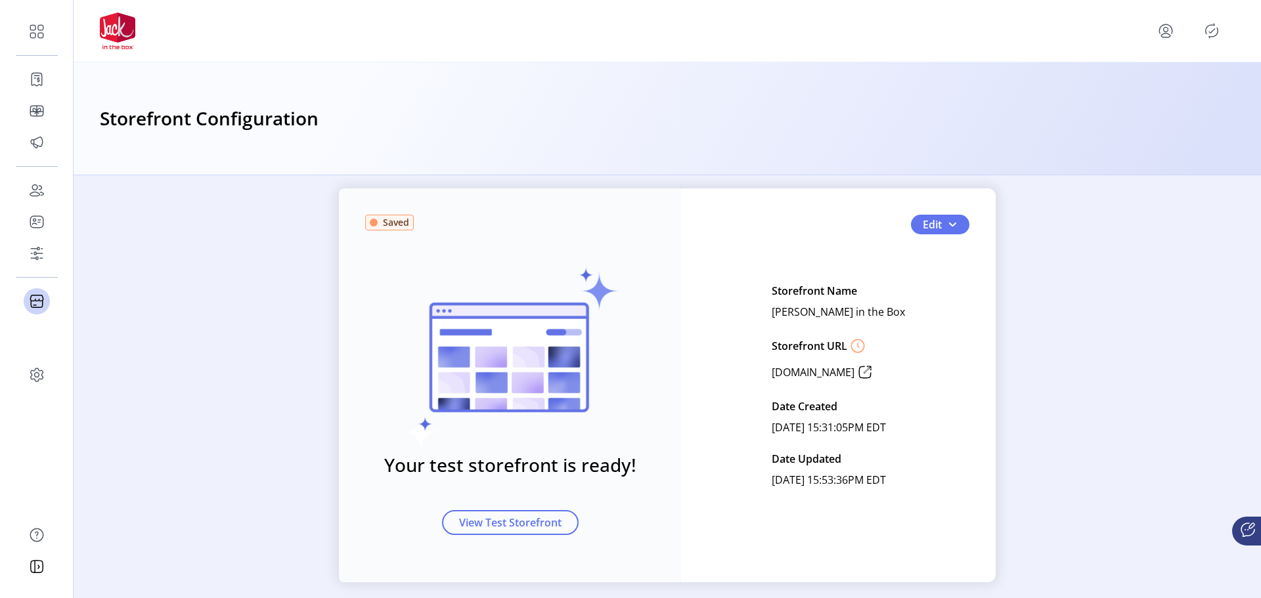
scroll to position [34, 0]
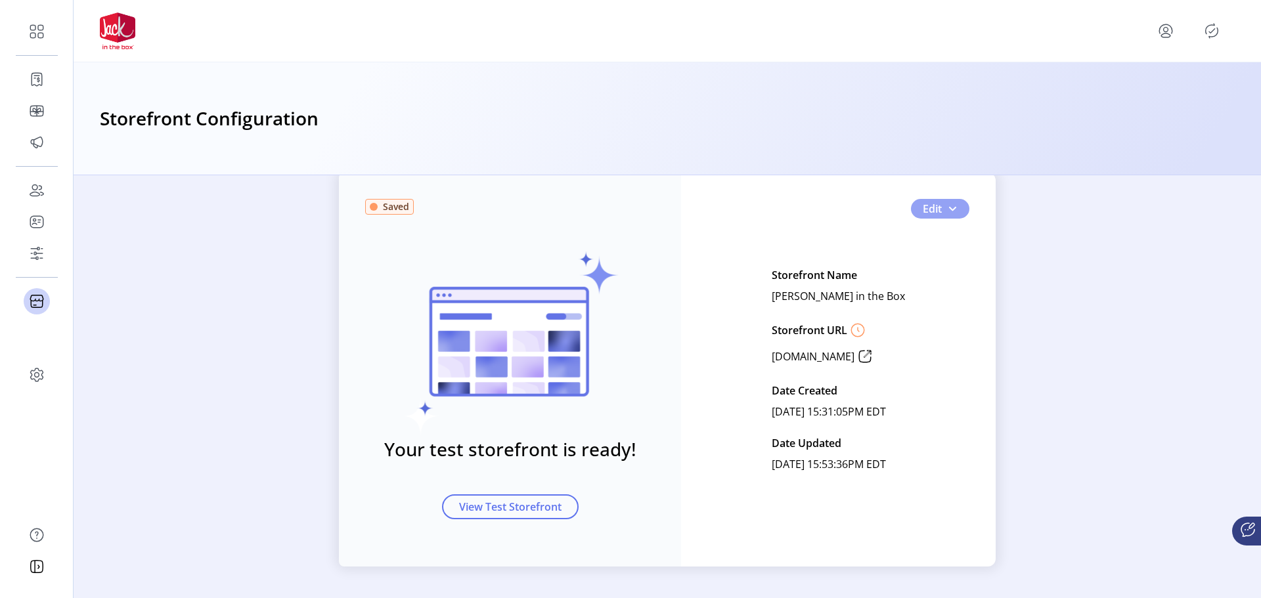
click at [938, 205] on button "Edit" at bounding box center [940, 209] width 58 height 20
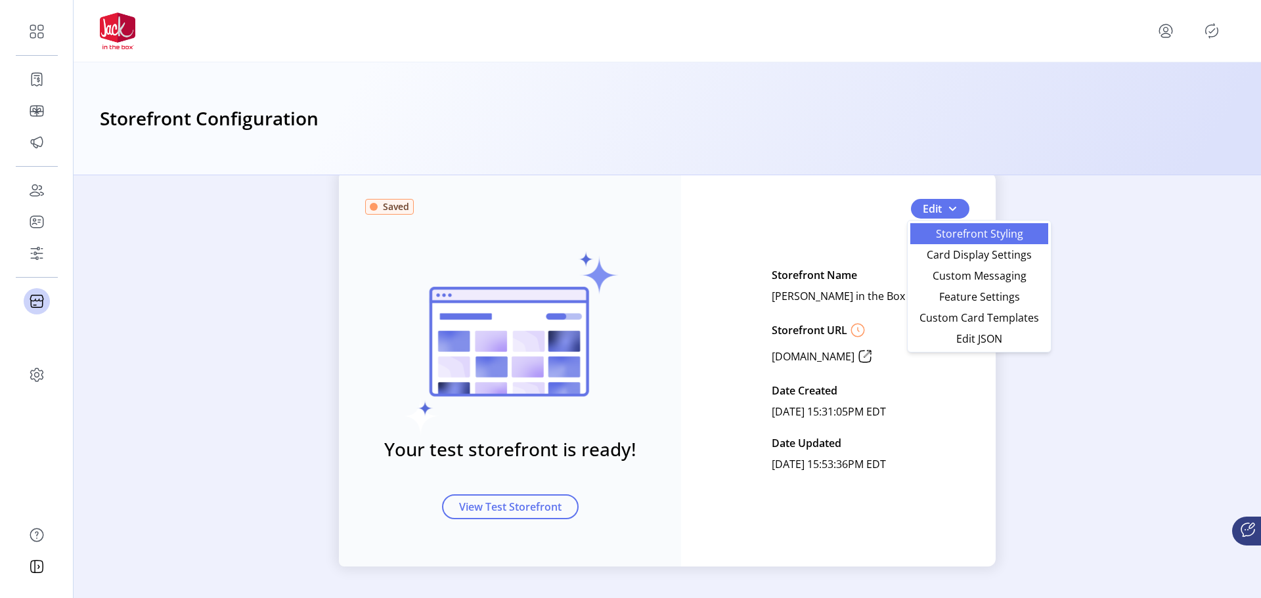
click at [996, 234] on span "Storefront Styling" at bounding box center [979, 233] width 122 height 11
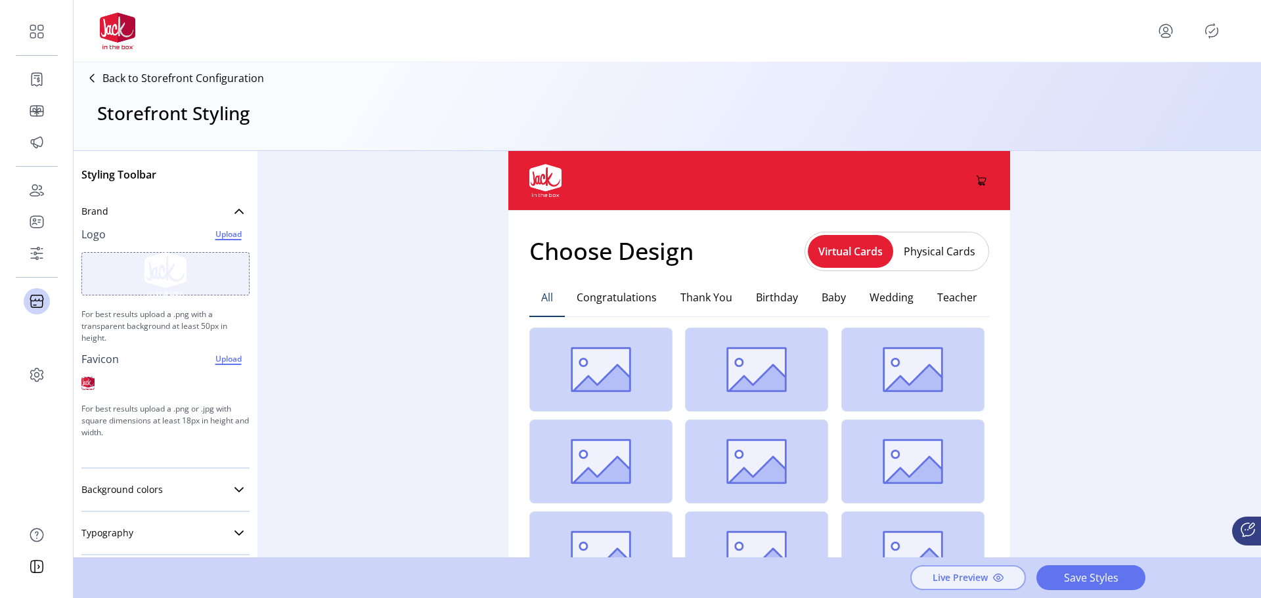
click at [969, 577] on span "Live Preview" at bounding box center [959, 578] width 55 height 14
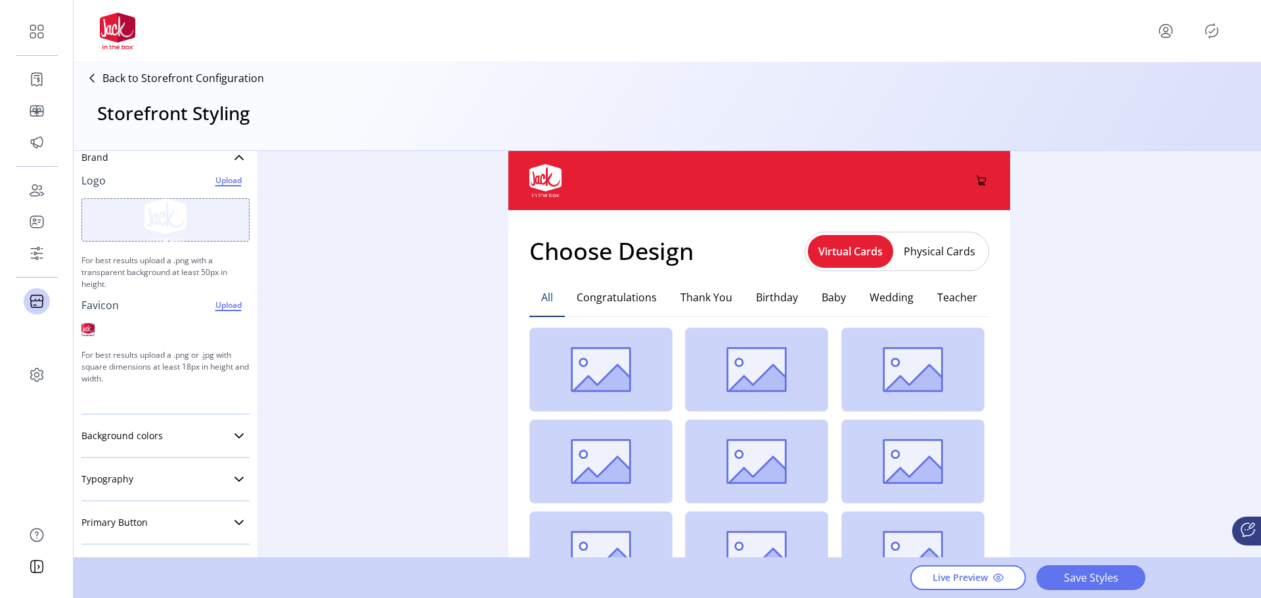
scroll to position [131, 0]
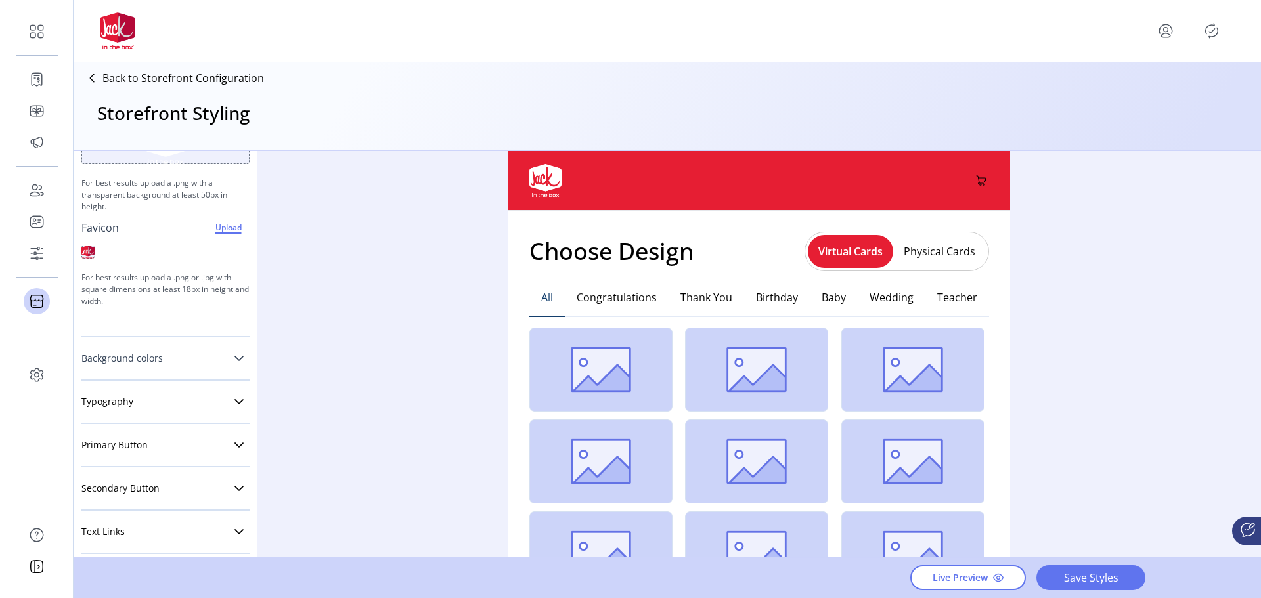
click at [228, 362] on link "Background colors" at bounding box center [165, 358] width 168 height 26
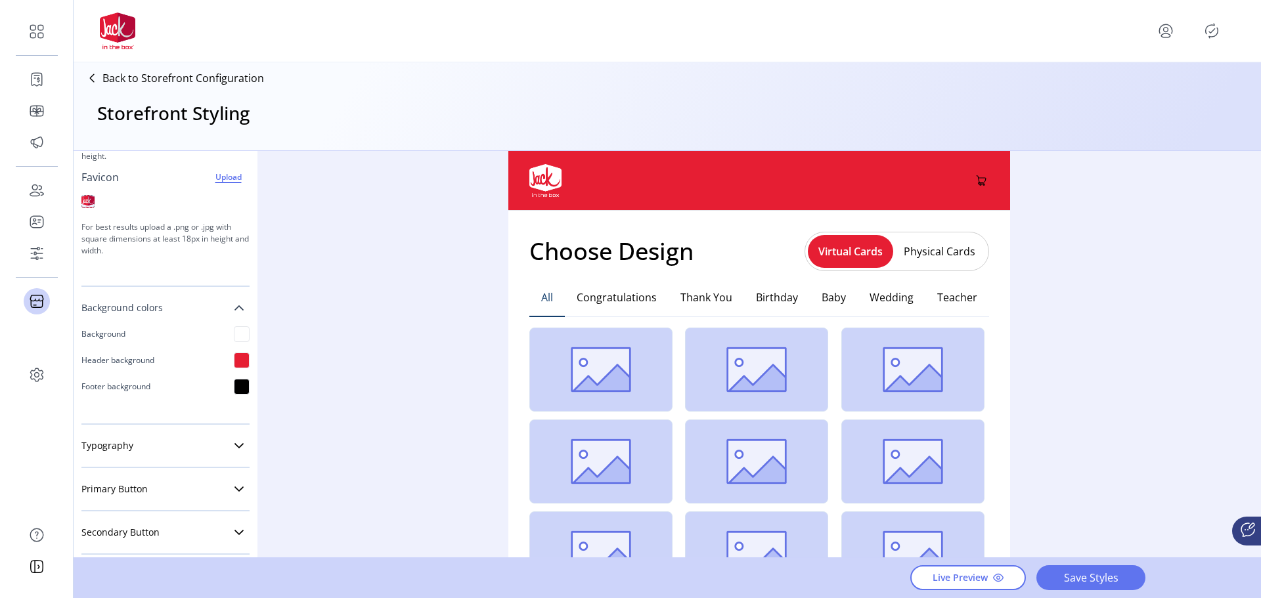
scroll to position [197, 0]
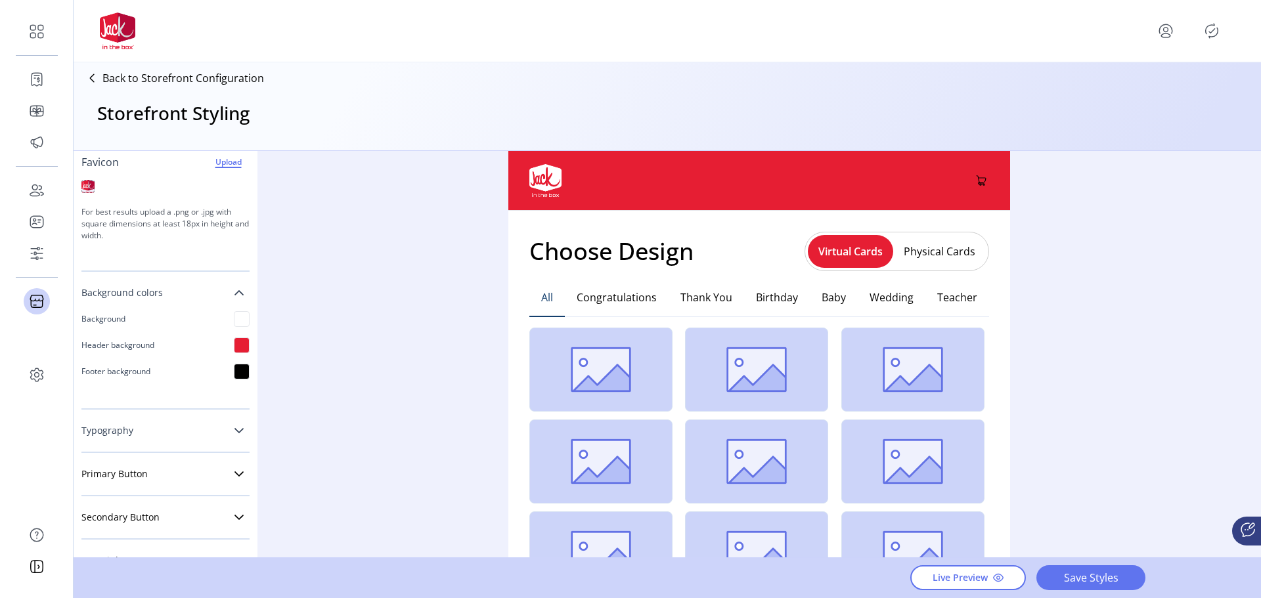
click at [234, 427] on icon at bounding box center [239, 430] width 11 height 11
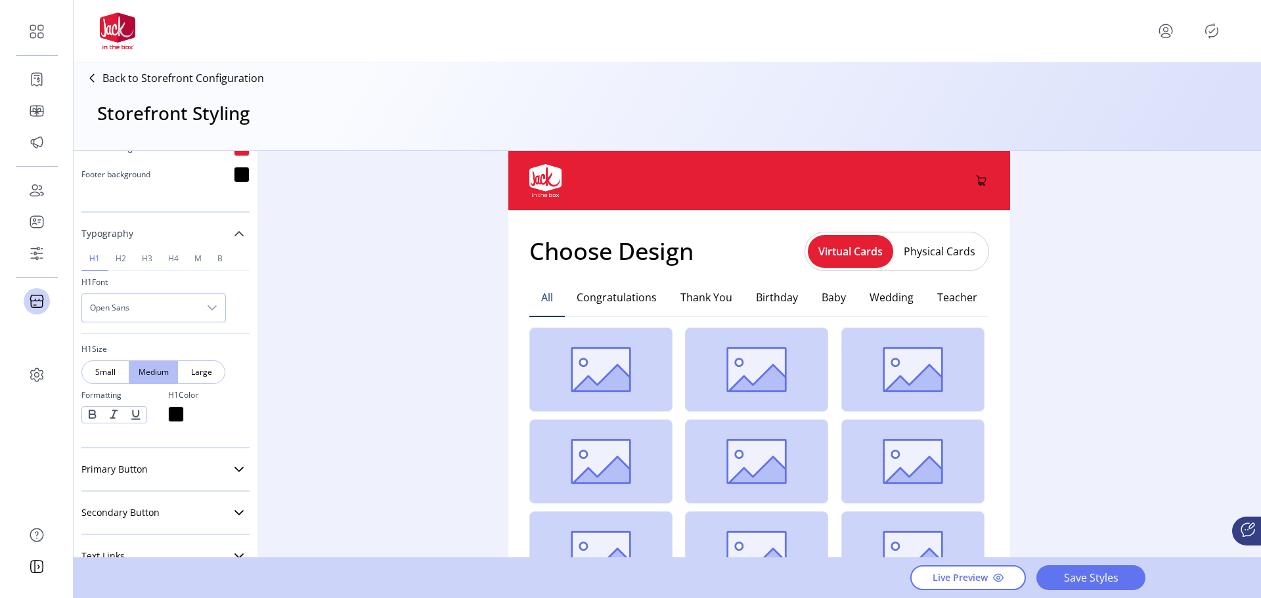
click at [215, 309] on icon "dropdown trigger" at bounding box center [212, 308] width 11 height 11
click at [307, 381] on div "Styling Toolbar Brand Logo Upload For best results upload a .png with a transpa…" at bounding box center [667, 355] width 1187 height 408
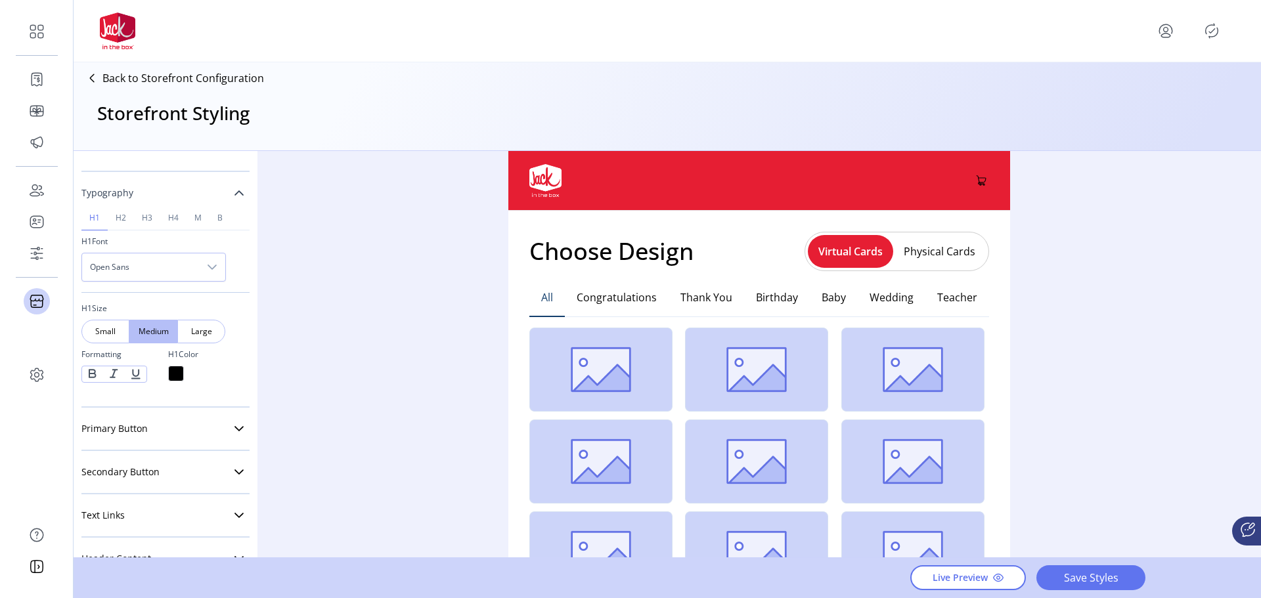
scroll to position [516, 0]
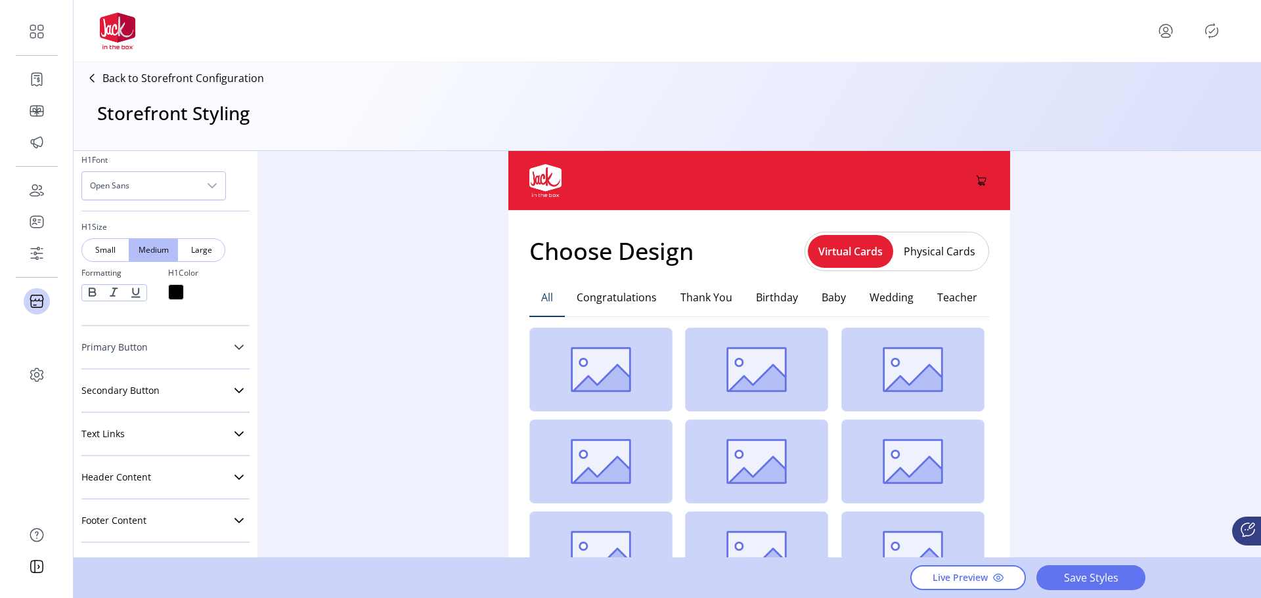
click at [152, 348] on link "Primary Button" at bounding box center [165, 347] width 168 height 26
click at [158, 394] on span "Round" at bounding box center [153, 395] width 15 height 12
click at [190, 397] on div "Pill" at bounding box center [198, 395] width 43 height 24
click at [146, 397] on span "Round" at bounding box center [153, 395] width 15 height 12
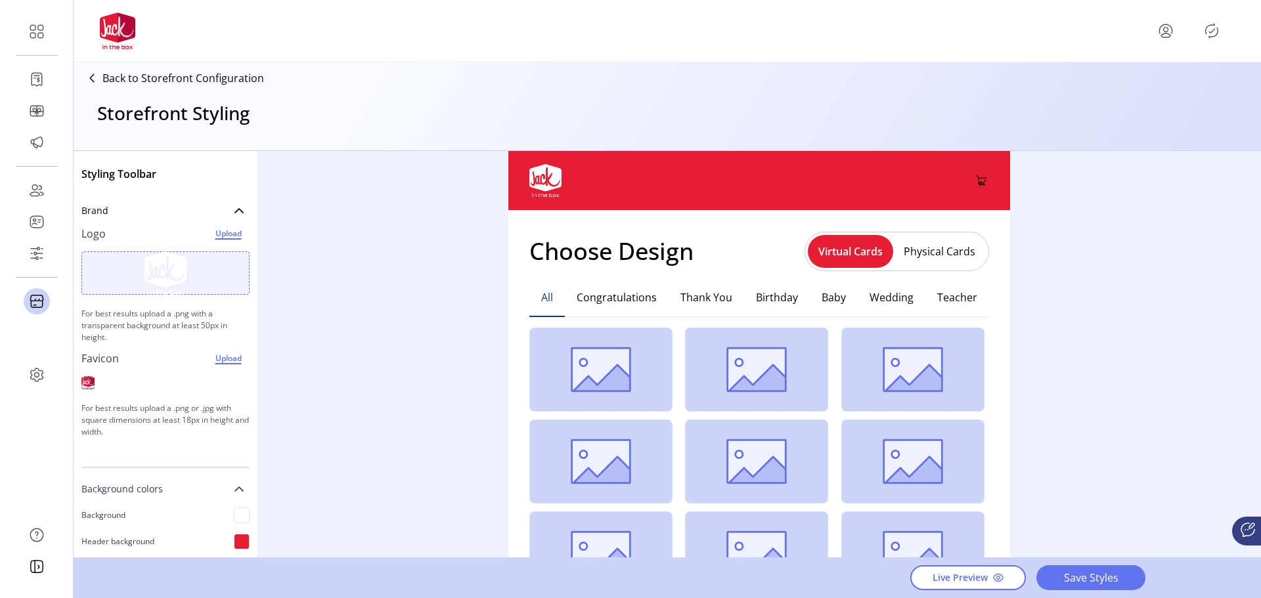
scroll to position [0, 0]
